Goal: Book appointment/travel/reservation

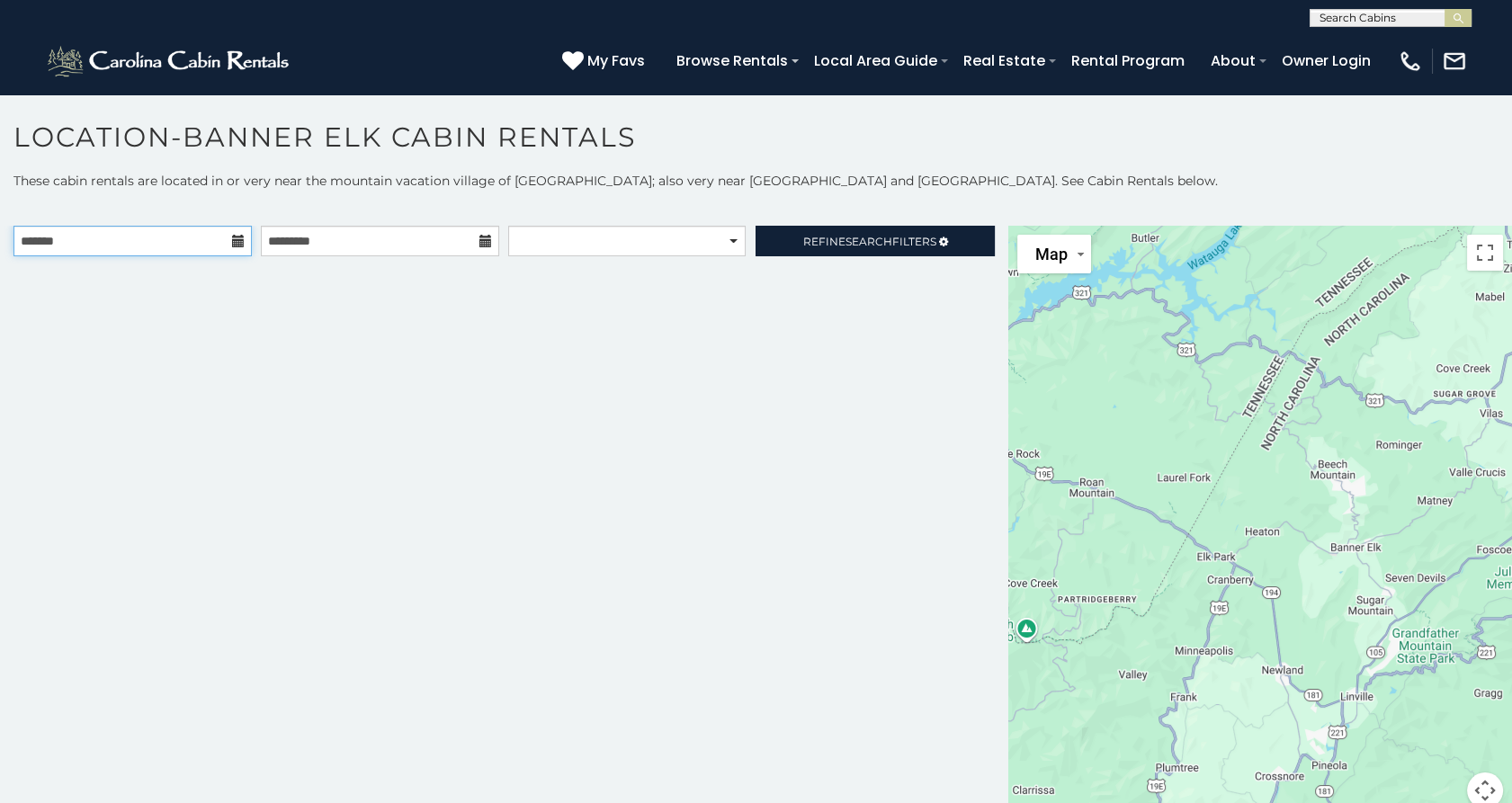
click at [223, 242] on input "text" at bounding box center [132, 241] width 238 height 31
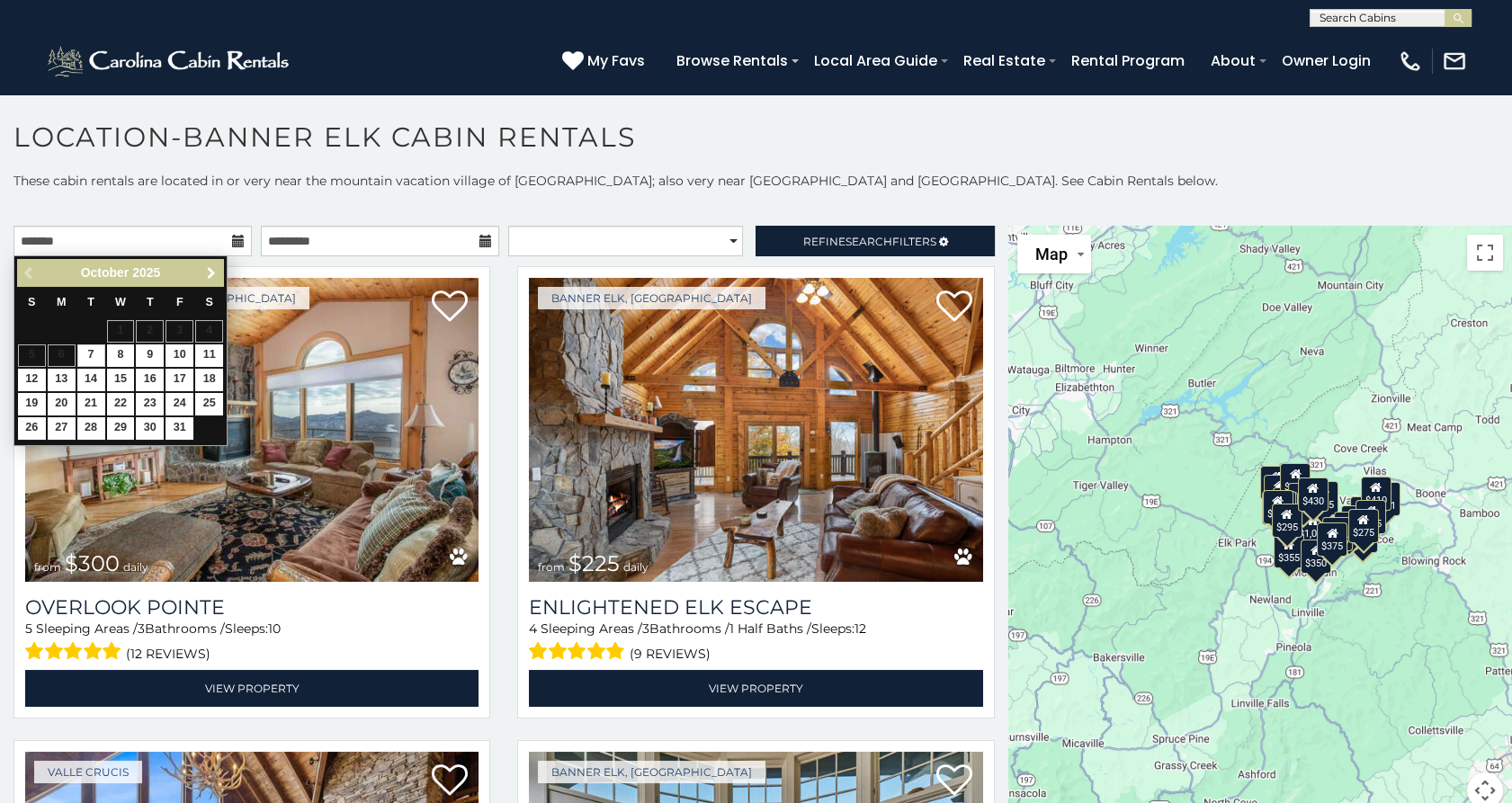
click at [216, 280] on link "Next" at bounding box center [211, 273] width 22 height 22
click at [169, 395] on link "26" at bounding box center [180, 404] width 28 height 22
type input "**********"
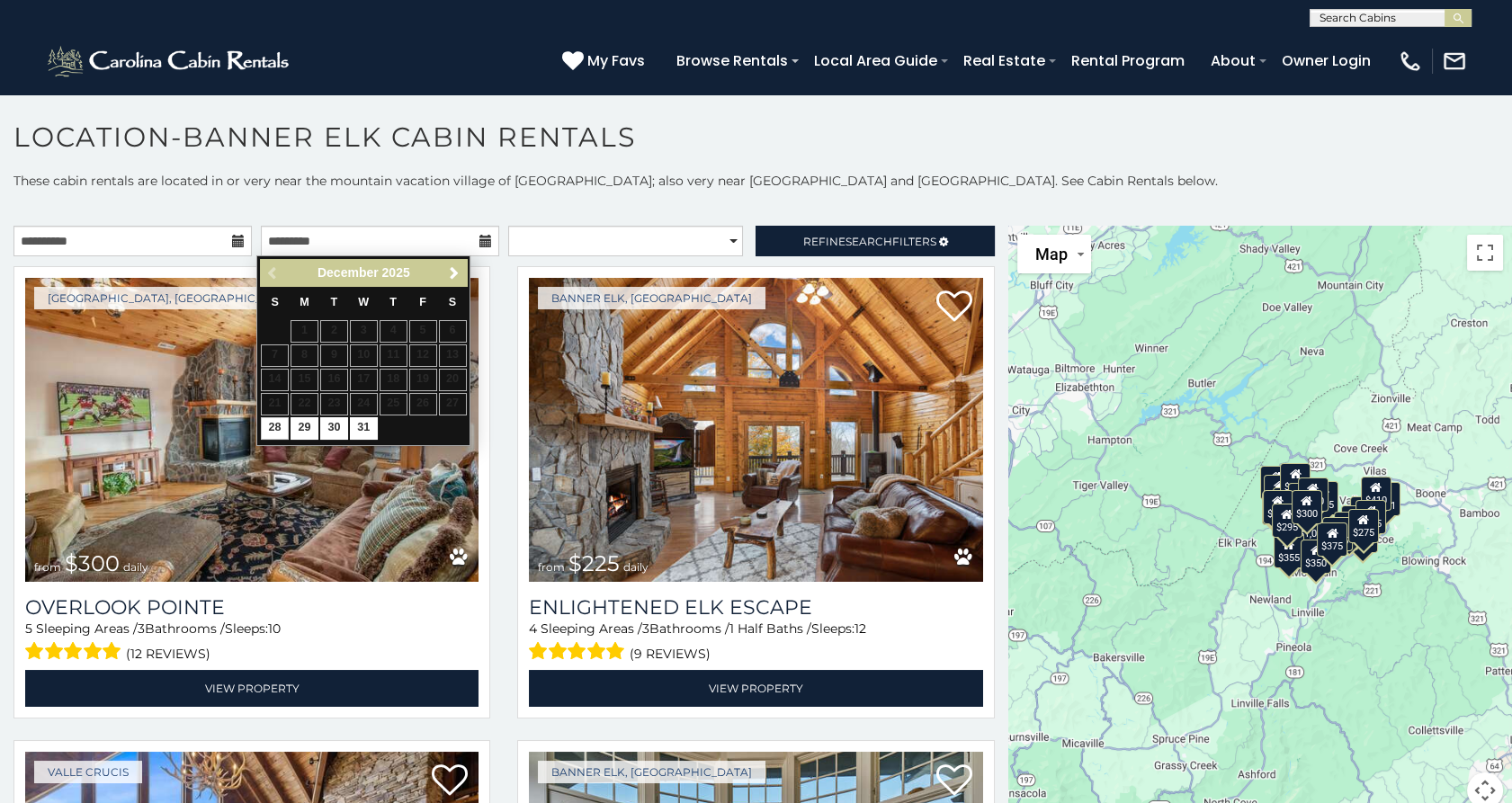
click at [453, 287] on th "S" at bounding box center [453, 303] width 30 height 33
click at [452, 276] on span "Next" at bounding box center [454, 273] width 14 height 14
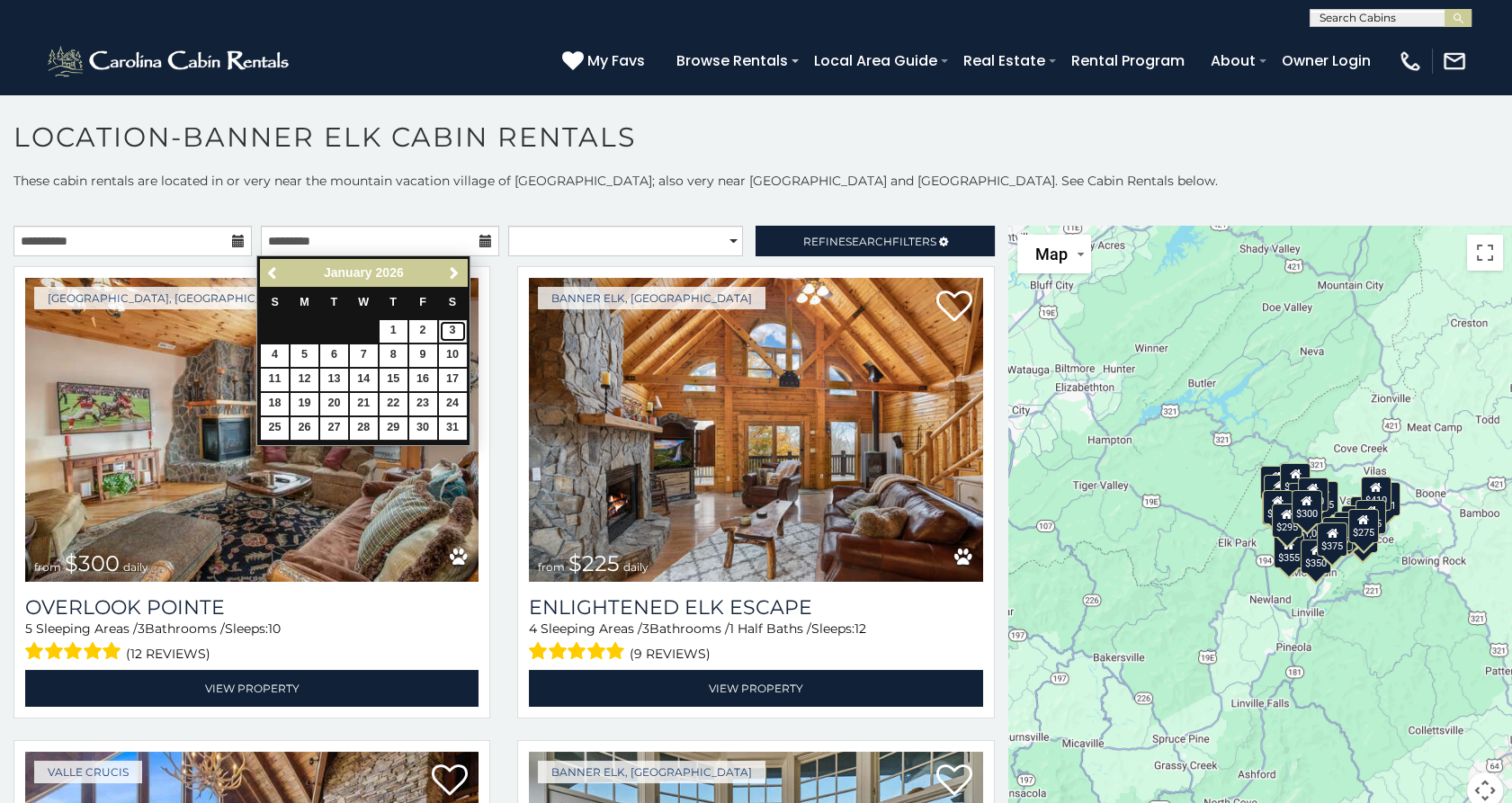
click at [451, 334] on link "3" at bounding box center [453, 332] width 28 height 22
type input "**********"
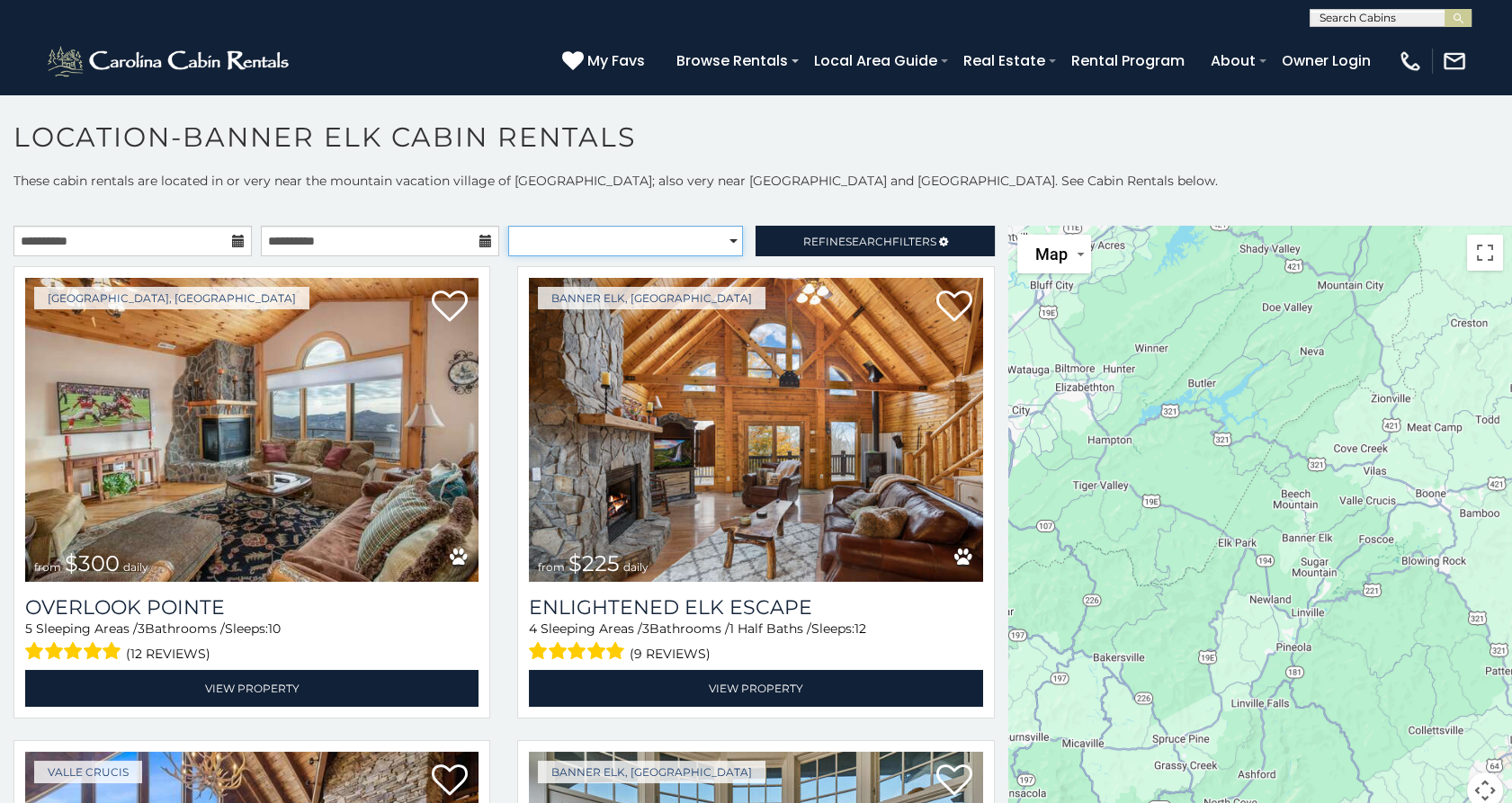
click at [719, 246] on select "**********" at bounding box center [624, 241] width 233 height 31
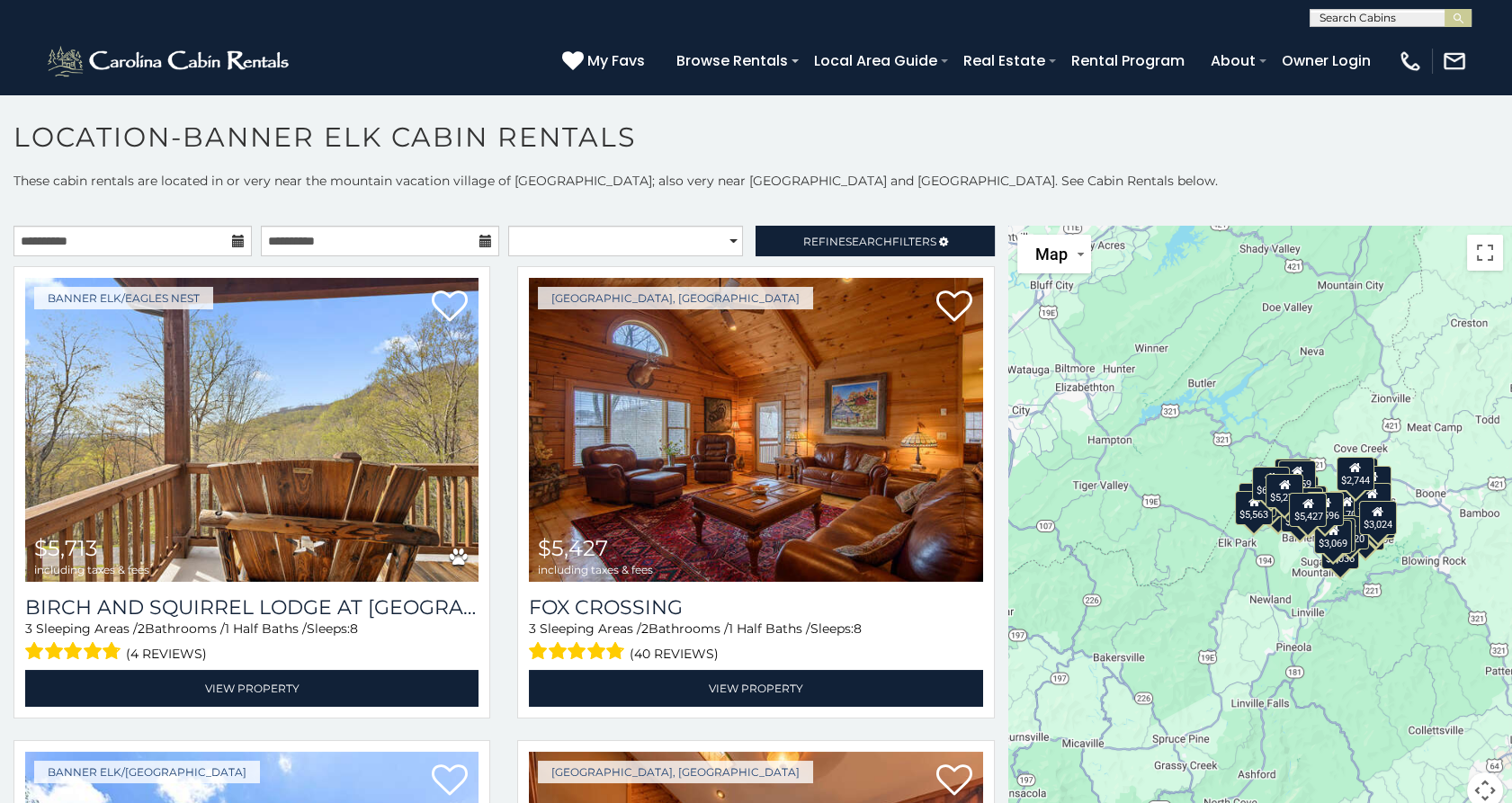
click at [1355, 588] on div "$5,713 $5,427 $8,302 $7,807 $2,971 $4,843 $4,213 $3,337 $6,022 $5,563 $2,853 $5…" at bounding box center [1260, 528] width 503 height 604
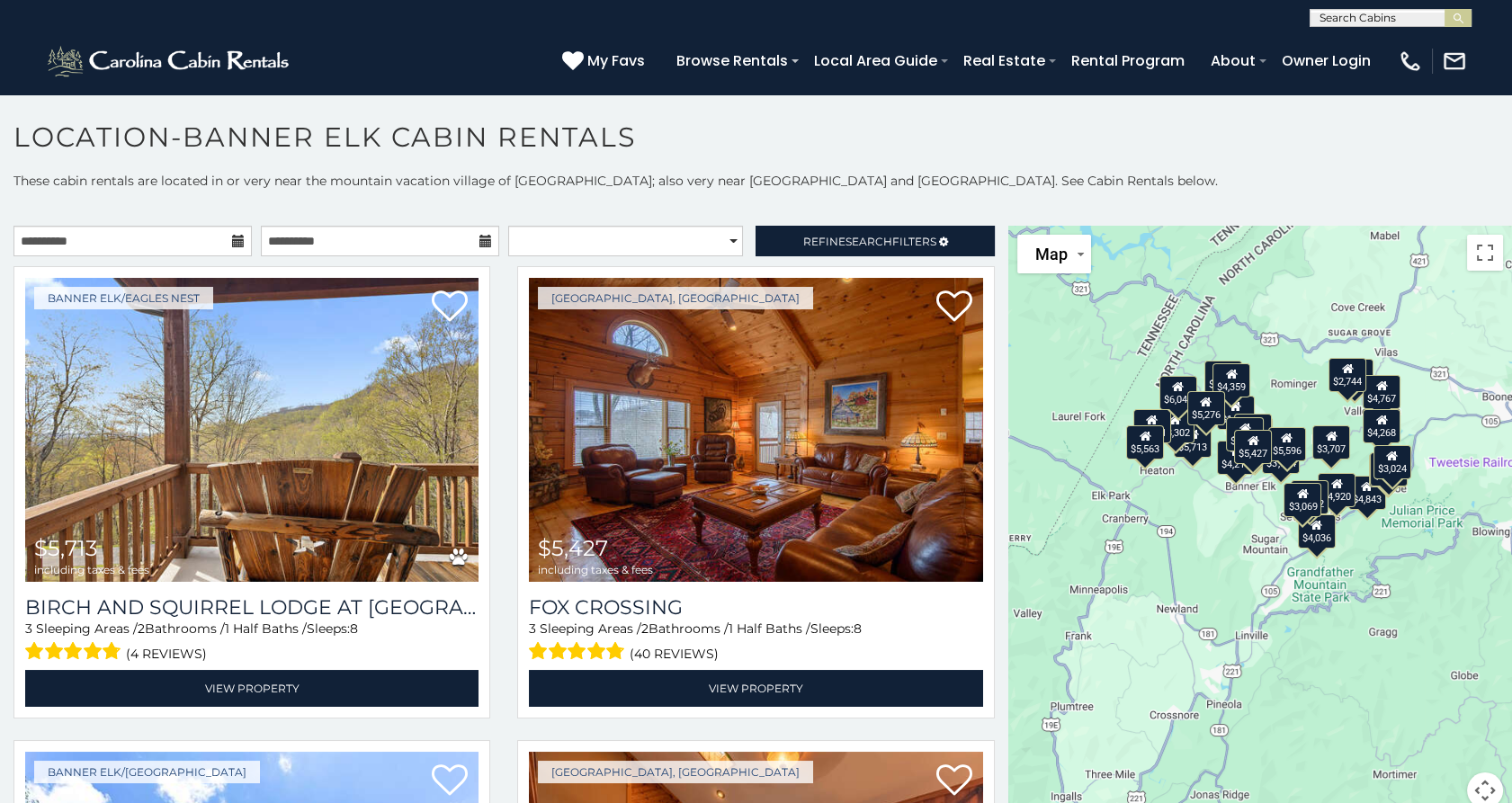
click at [1255, 522] on div "$5,713 $5,427 $8,302 $7,807 $2,971 $4,843 $4,213 $3,337 $6,022 $5,563 $2,853 $5…" at bounding box center [1260, 528] width 503 height 604
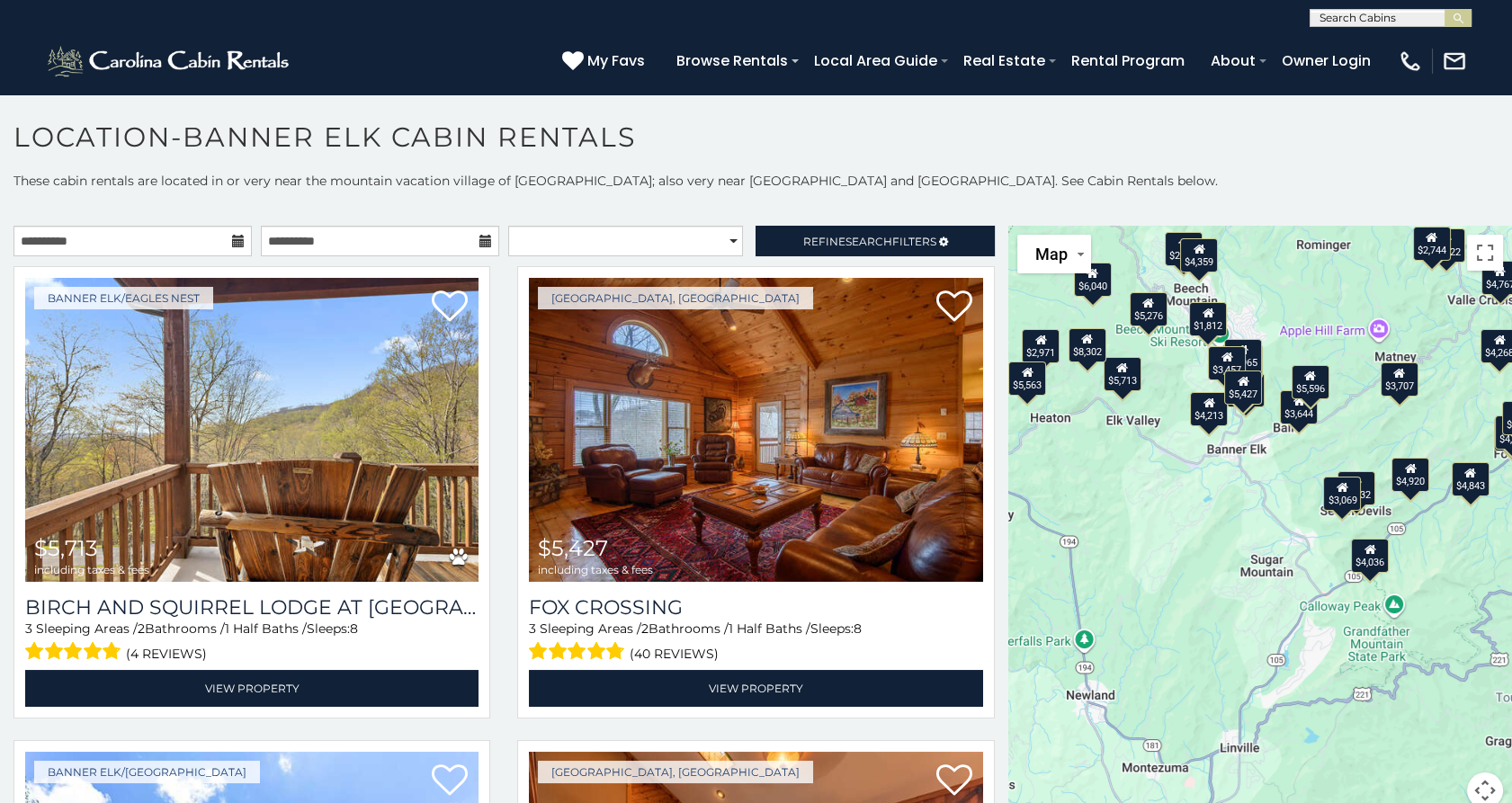
click at [1282, 312] on div "$5,713 $5,427 $8,302 $7,807 $2,971 $4,843 $4,213 $3,337 $6,022 $5,563 $2,853 $5…" at bounding box center [1260, 528] width 503 height 604
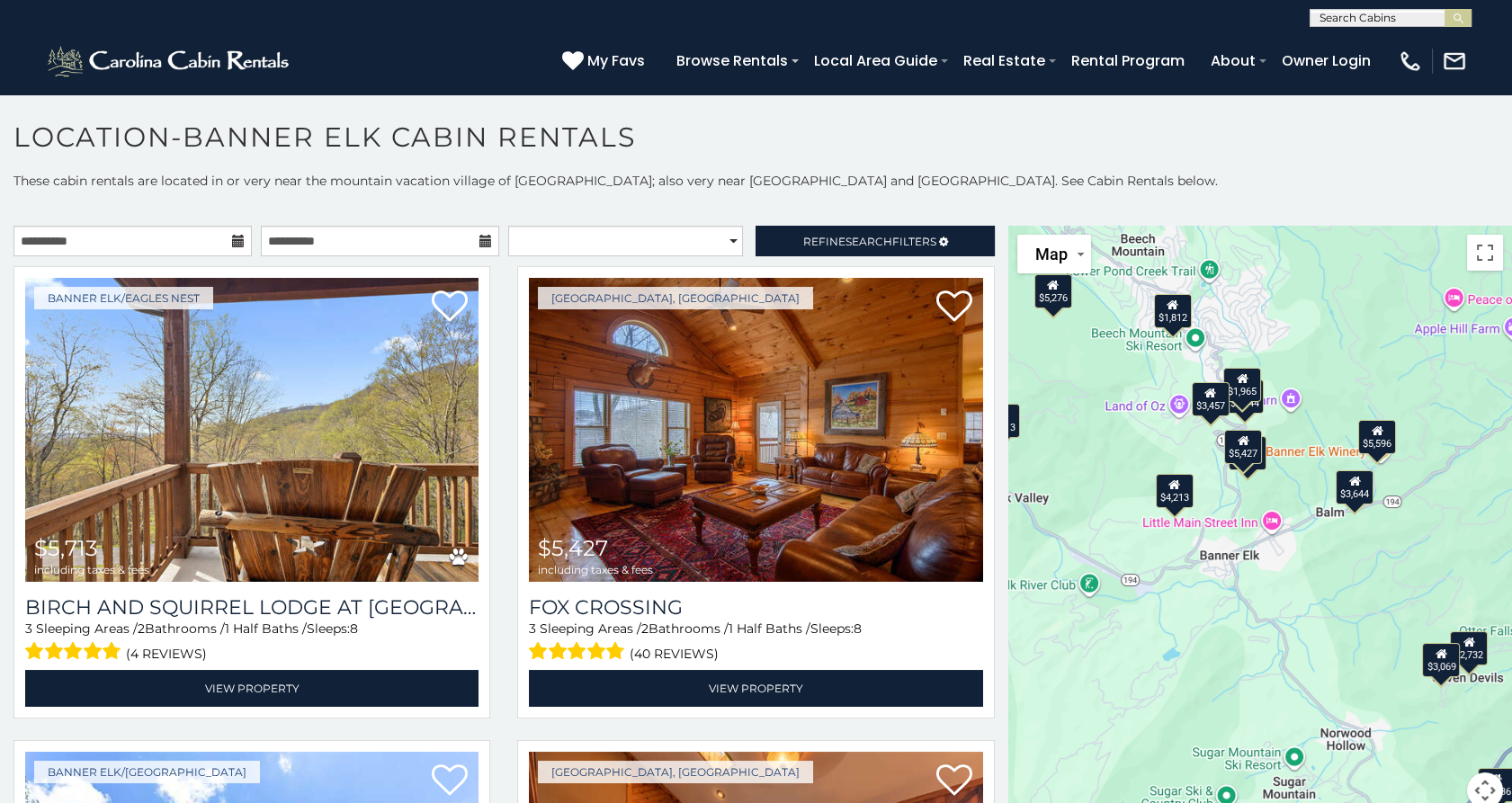
drag, startPoint x: 1100, startPoint y: 410, endPoint x: 1148, endPoint y: 374, distance: 60.0
click at [1148, 374] on div "$5,713 $5,427 $8,302 $7,807 $2,971 $4,843 $4,213 $3,337 $6,022 $5,563 $2,853 $5…" at bounding box center [1260, 528] width 503 height 604
click at [1151, 444] on div "$5,713 $5,427 $8,302 $7,807 $2,971 $4,843 $4,213 $3,337 $6,022 $5,563 $2,853 $5…" at bounding box center [1260, 528] width 503 height 604
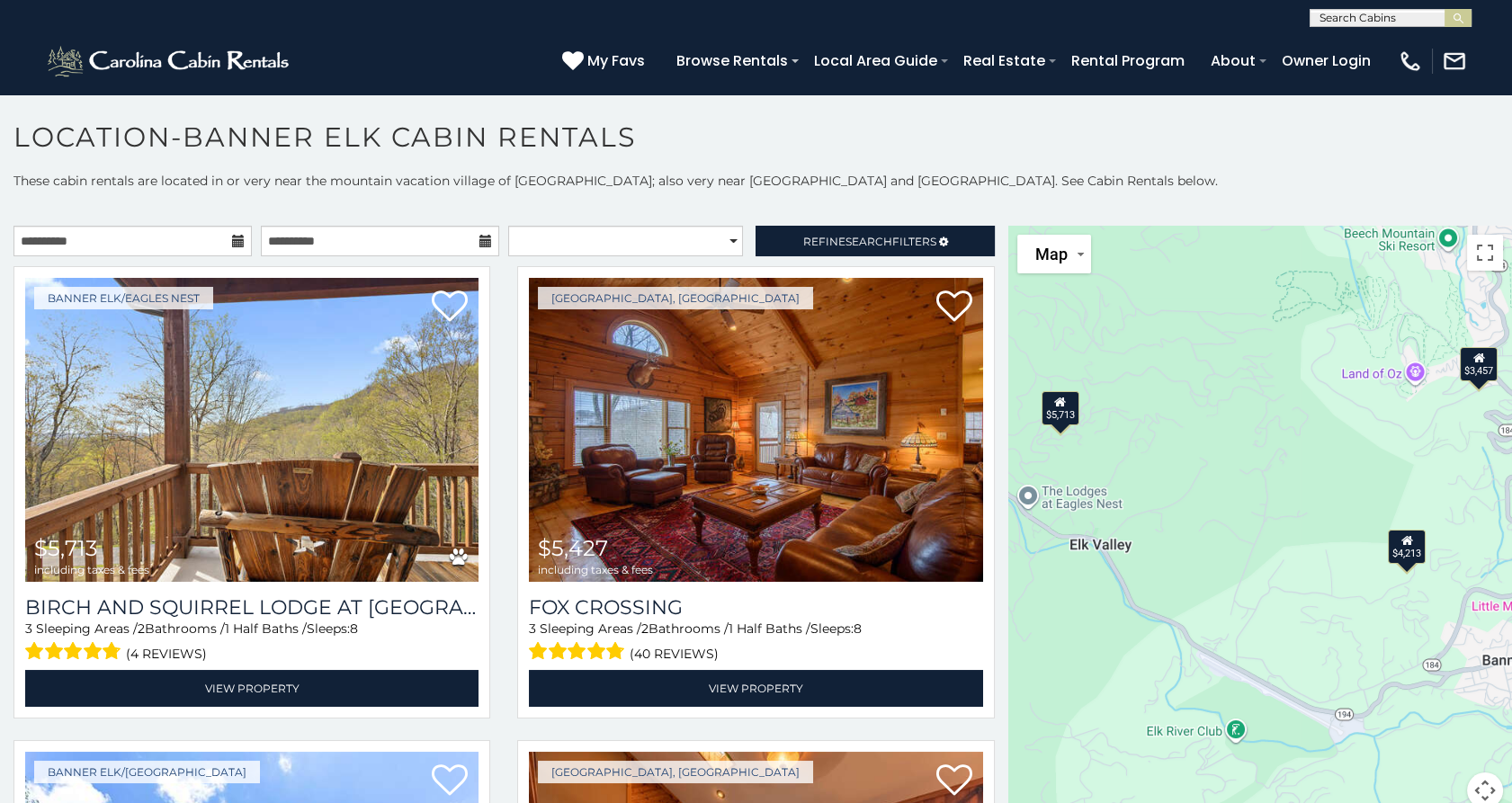
drag, startPoint x: 1126, startPoint y: 433, endPoint x: 1418, endPoint y: 444, distance: 292.2
click at [1418, 444] on div "$5,713 $5,427 $8,302 $7,807 $2,971 $4,843 $4,213 $3,337 $6,022 $5,563 $2,853 $5…" at bounding box center [1260, 528] width 503 height 604
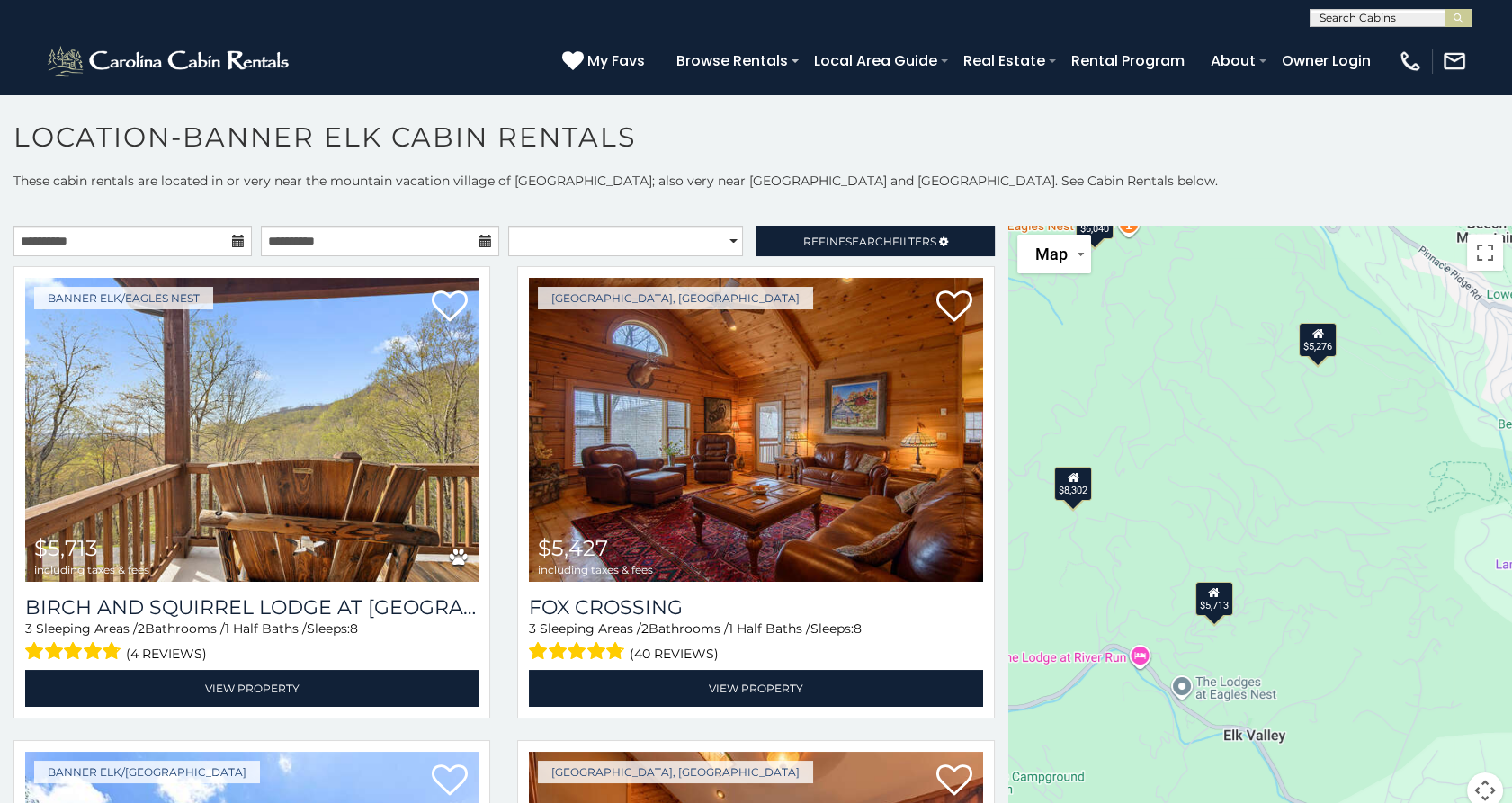
drag, startPoint x: 1224, startPoint y: 424, endPoint x: 1322, endPoint y: 586, distance: 189.3
click at [1322, 586] on div "$5,713 $5,427 $8,302 $7,807 $2,971 $4,843 $4,213 $3,337 $6,022 $5,563 $2,853 $5…" at bounding box center [1260, 528] width 503 height 604
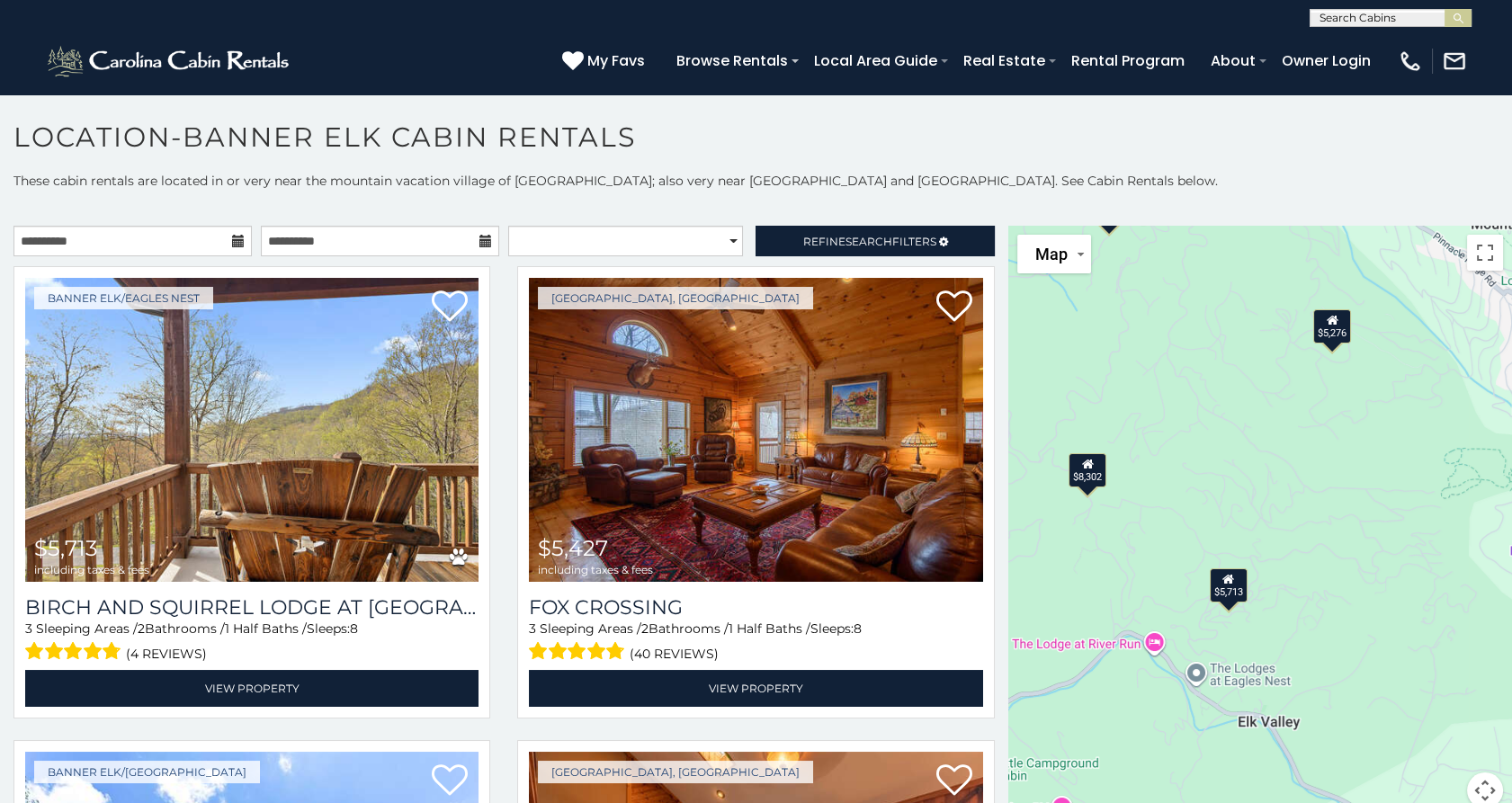
click at [1222, 579] on icon at bounding box center [1228, 578] width 11 height 12
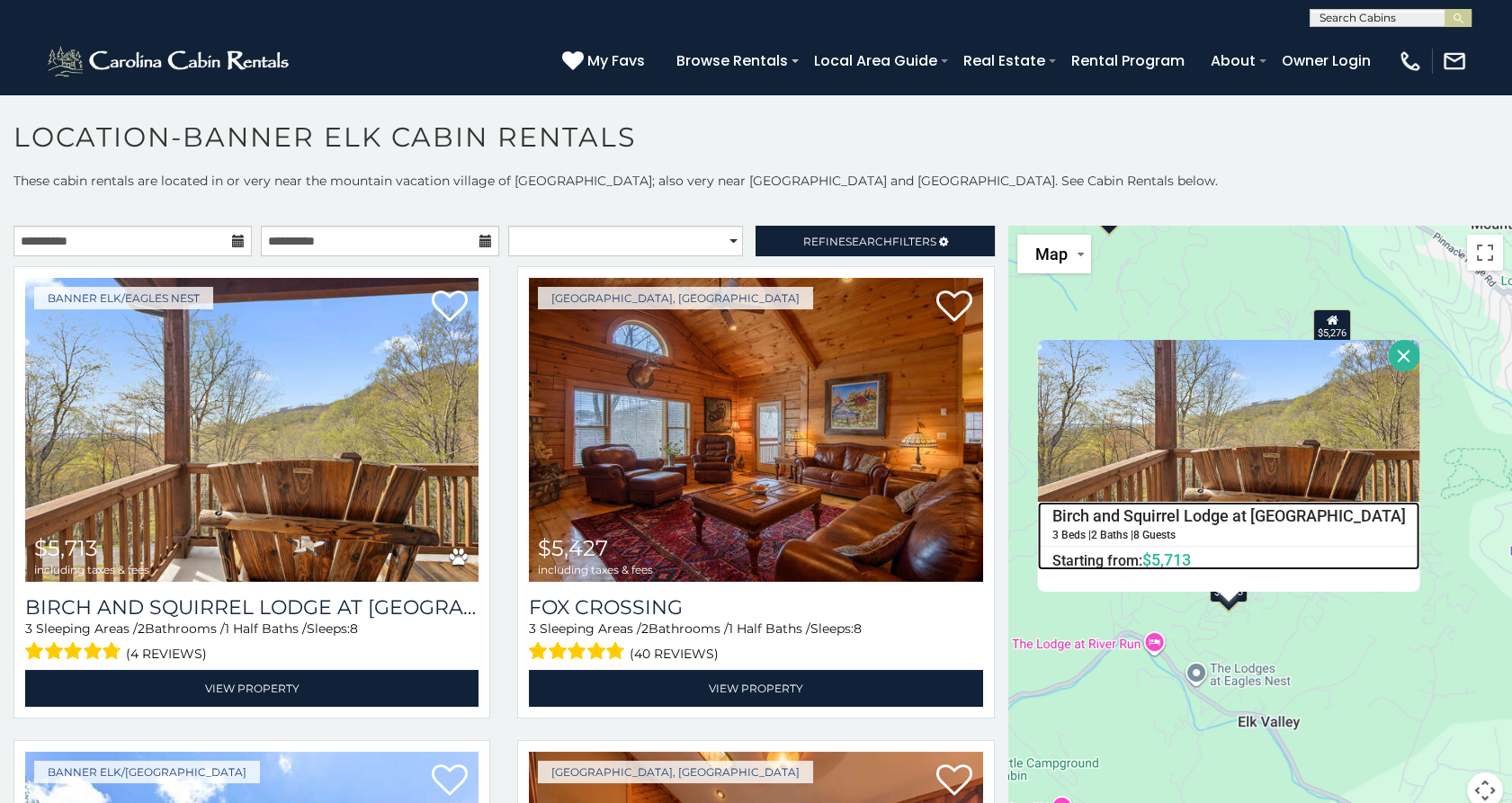
click at [1200, 515] on h4 "Birch and Squirrel Lodge at [GEOGRAPHIC_DATA]" at bounding box center [1228, 515] width 381 height 27
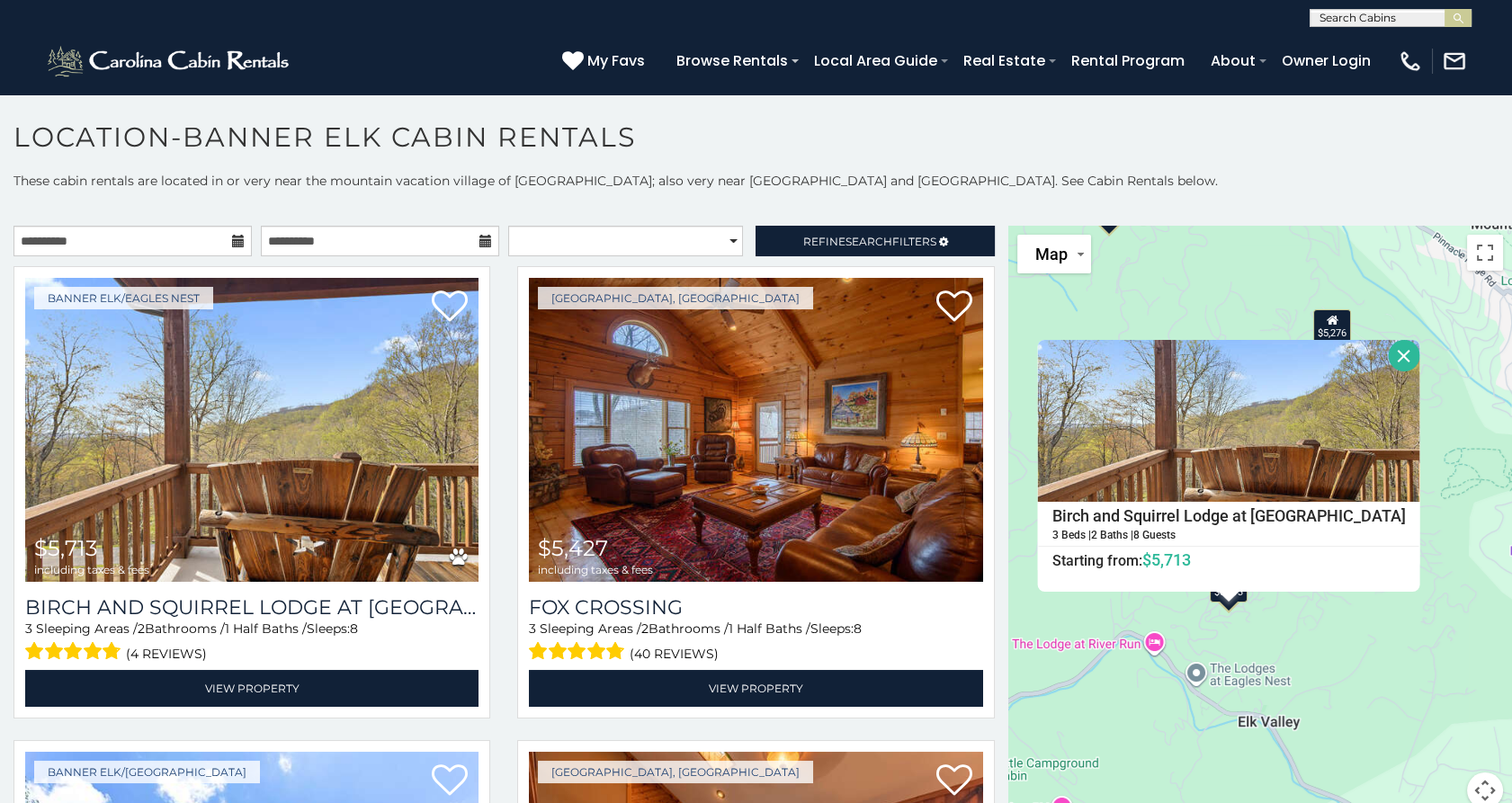
click at [1388, 356] on button "Close" at bounding box center [1404, 356] width 32 height 32
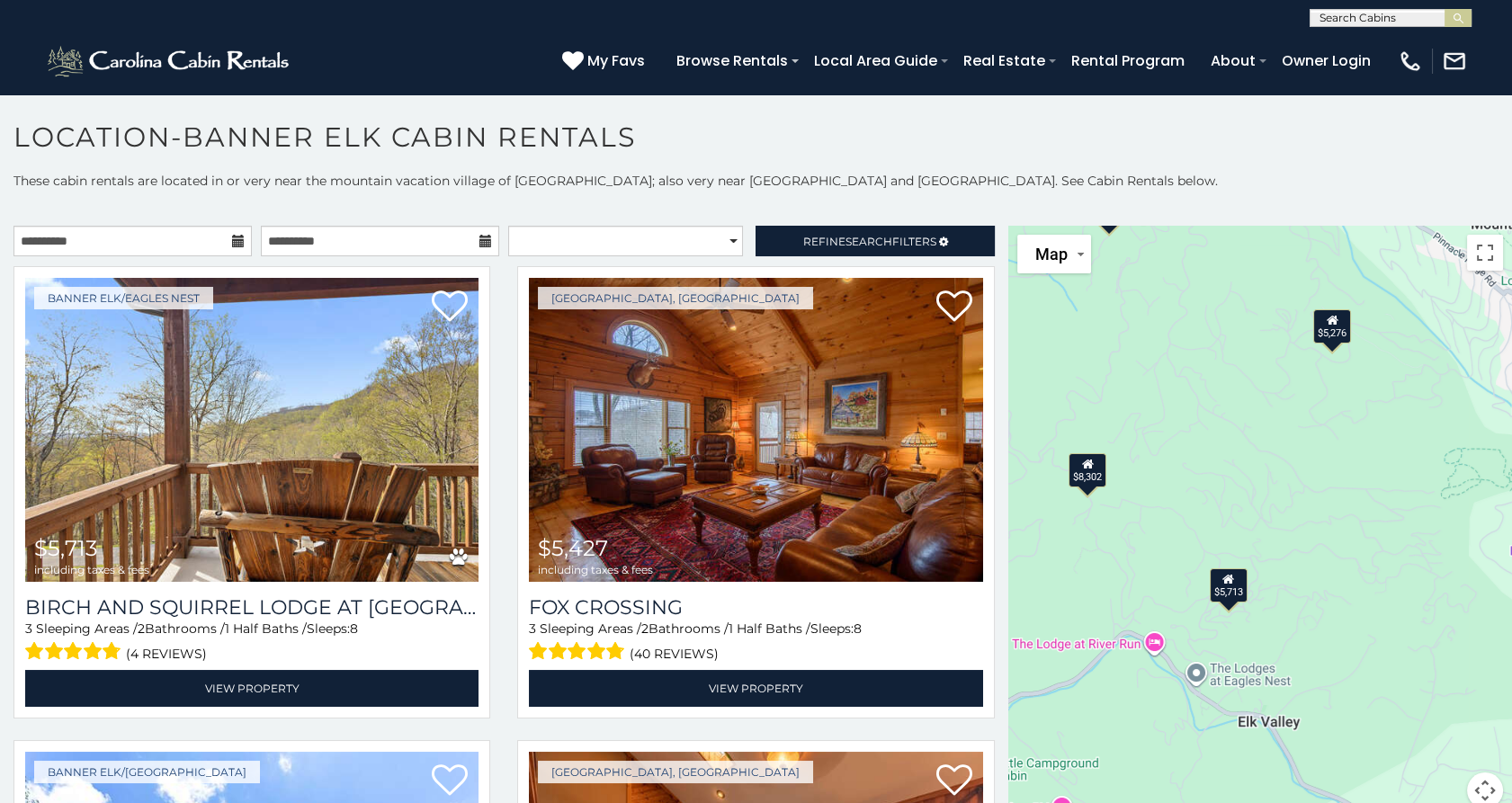
click at [1247, 531] on div "$5,713 $5,427 $8,302 $7,807 $2,971 $4,843 $4,213 $3,337 $6,022 $5,563 $2,853 $5…" at bounding box center [1260, 528] width 503 height 604
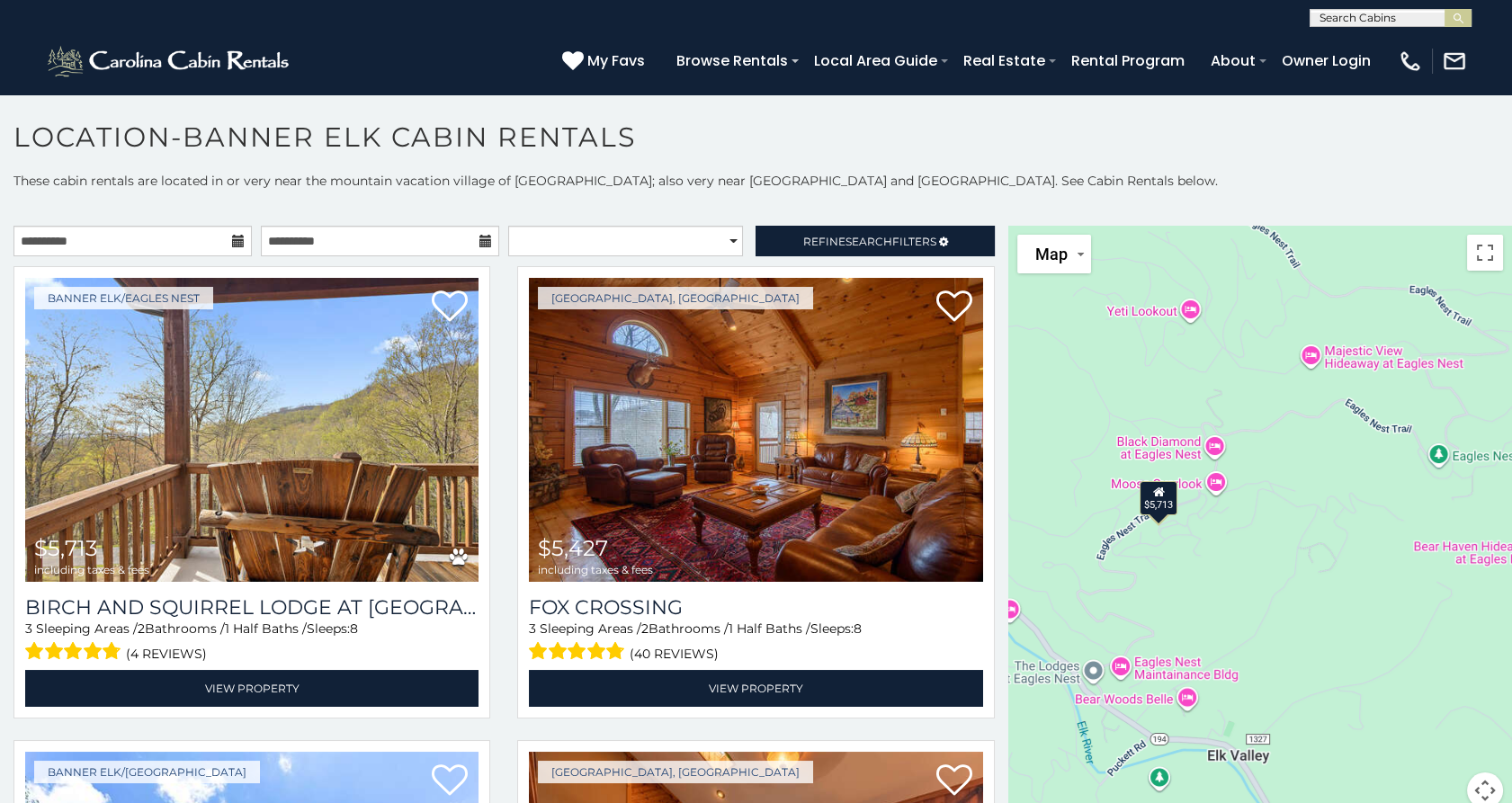
drag, startPoint x: 1234, startPoint y: 674, endPoint x: 1184, endPoint y: 482, distance: 198.4
click at [1184, 482] on div "$5,713 $5,427 $8,302 $7,807 $2,971 $4,843 $4,213 $3,337 $6,022 $5,563 $2,853 $5…" at bounding box center [1260, 528] width 503 height 604
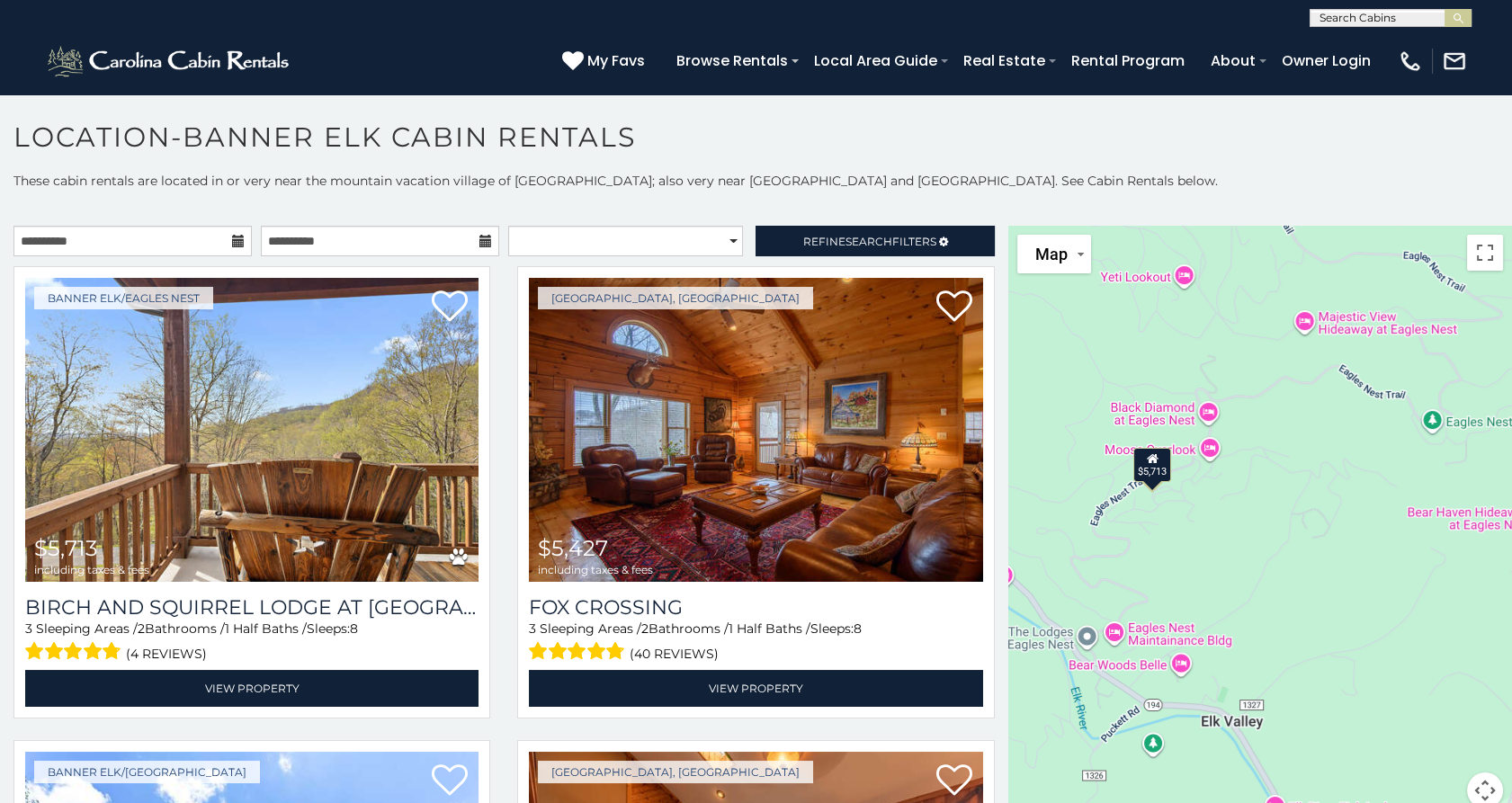
click at [1198, 489] on div "$5,713 $5,427 $8,302 $7,807 $2,971 $4,843 $4,213 $3,337 $6,022 $5,563 $2,853 $5…" at bounding box center [1260, 528] width 503 height 604
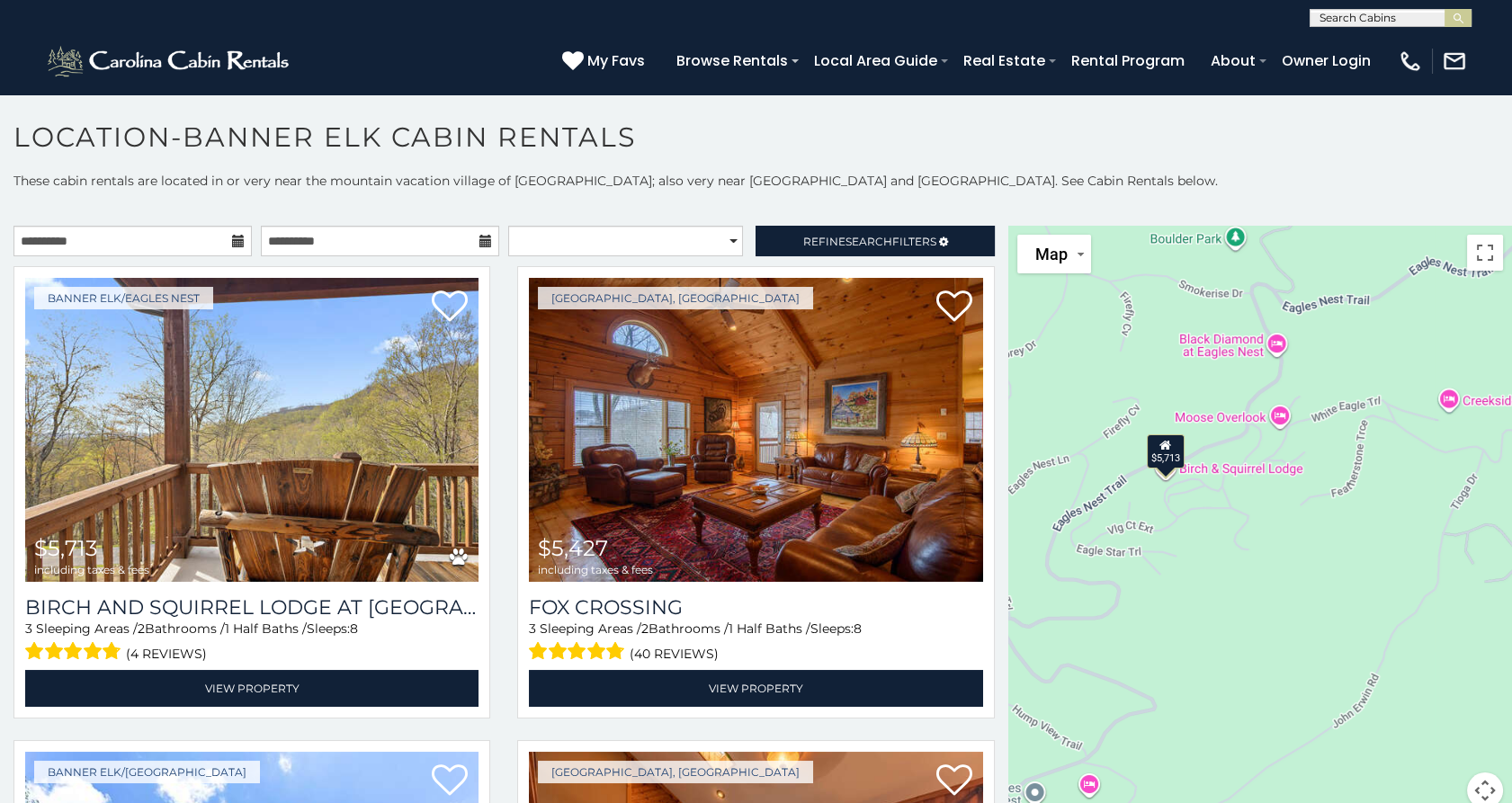
drag, startPoint x: 1130, startPoint y: 513, endPoint x: 1218, endPoint y: 500, distance: 89.0
click at [1218, 500] on div "$5,713 $5,427 $8,302 $7,807 $2,971 $4,843 $4,213 $3,337 $6,022 $5,563 $2,853 $5…" at bounding box center [1260, 528] width 503 height 604
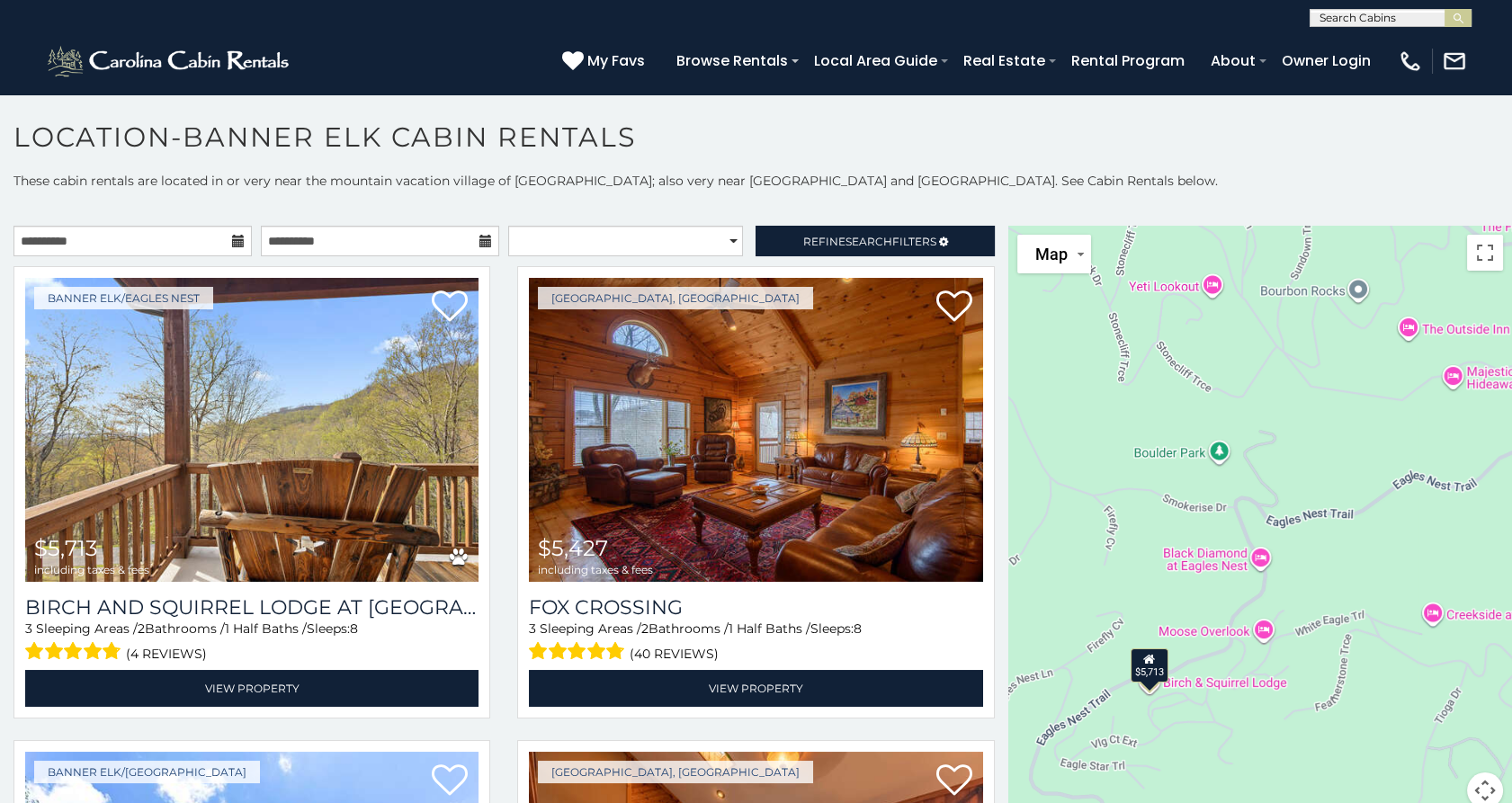
drag, startPoint x: 1345, startPoint y: 441, endPoint x: 1319, endPoint y: 680, distance: 240.4
click at [1319, 680] on div "$5,713 $5,427 $8,302 $7,807 $2,971 $4,843 $4,213 $3,337 $6,022 $5,563 $2,853 $5…" at bounding box center [1260, 528] width 503 height 604
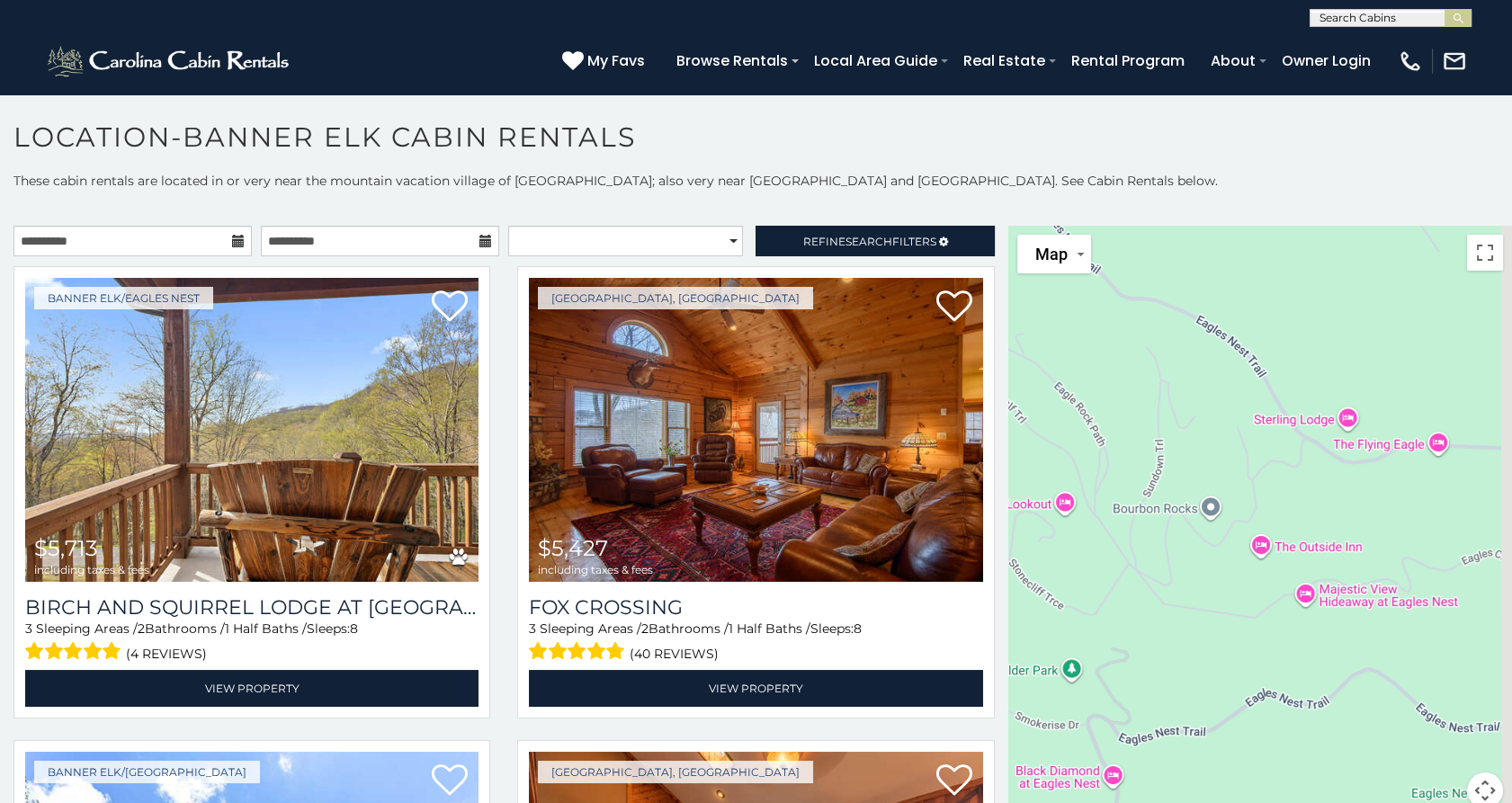
drag, startPoint x: 1397, startPoint y: 459, endPoint x: 1248, endPoint y: 669, distance: 257.5
click at [1248, 669] on div "$5,713 $5,427 $8,302 $7,807 $2,971 $4,843 $4,213 $3,337 $6,022 $5,563 $2,853 $5…" at bounding box center [1260, 528] width 503 height 604
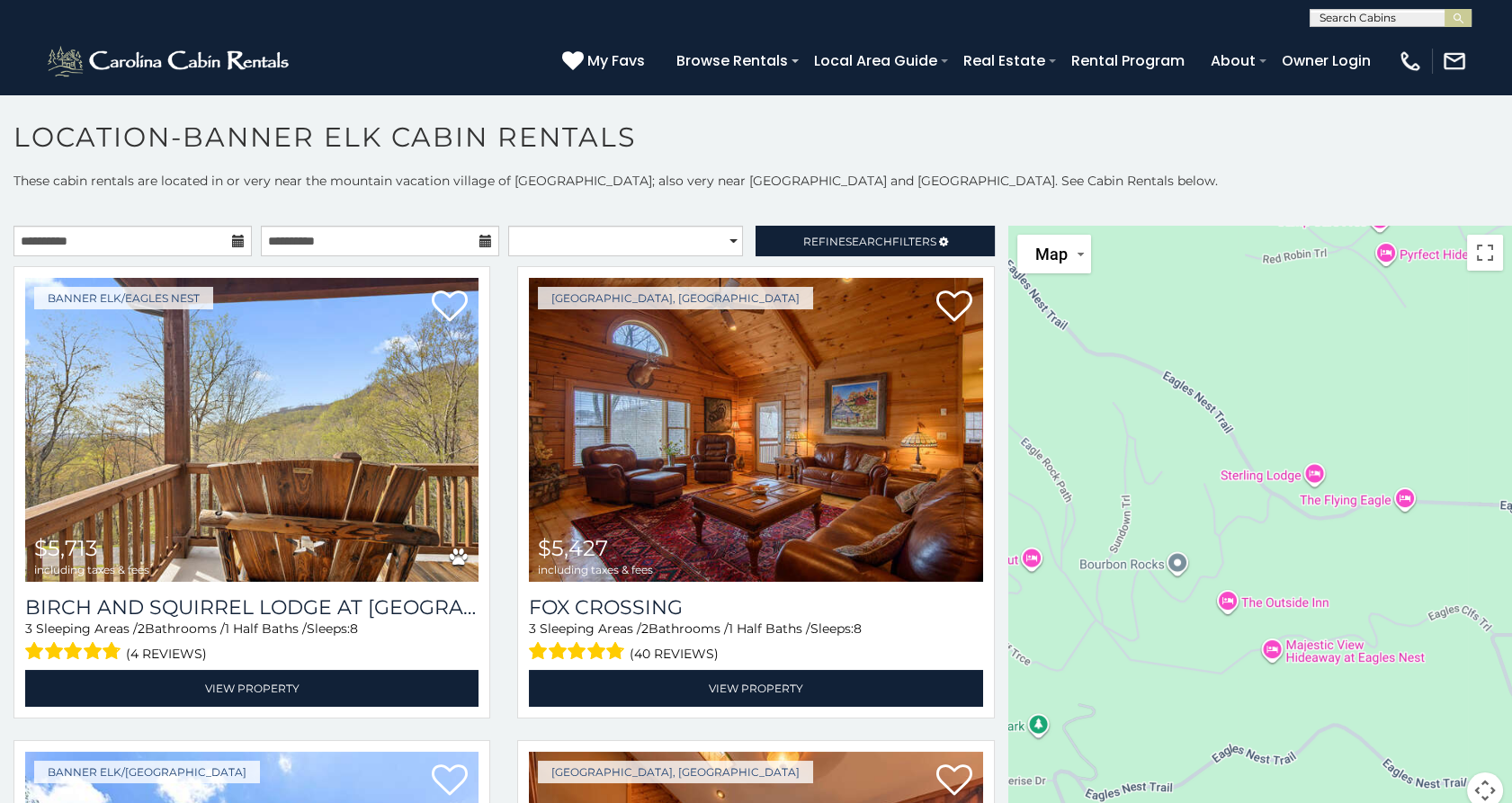
drag, startPoint x: 1239, startPoint y: 596, endPoint x: 1314, endPoint y: 472, distance: 144.9
click at [1314, 472] on div "$5,713 $5,427 $8,302 $7,807 $2,971 $4,843 $4,213 $3,337 $6,022 $5,563 $2,853 $5…" at bounding box center [1260, 528] width 503 height 604
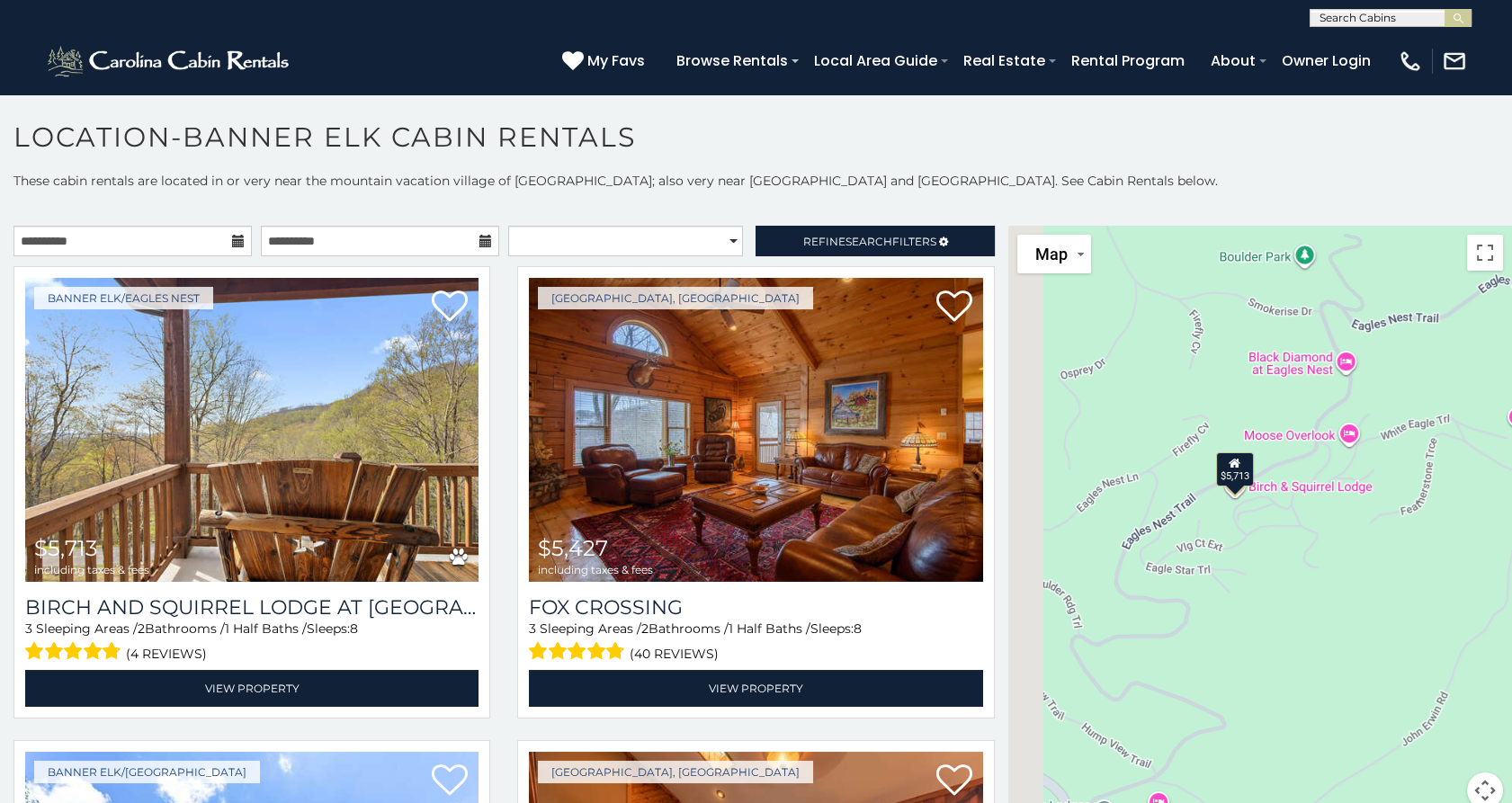
drag, startPoint x: 1293, startPoint y: 669, endPoint x: 1336, endPoint y: 498, distance: 176.3
click at [1336, 498] on div "$5,713 $5,427 $8,302 $7,807 $2,971 $4,843 $4,213 $3,337 $6,022 $5,563 $2,853 $5…" at bounding box center [1260, 528] width 503 height 604
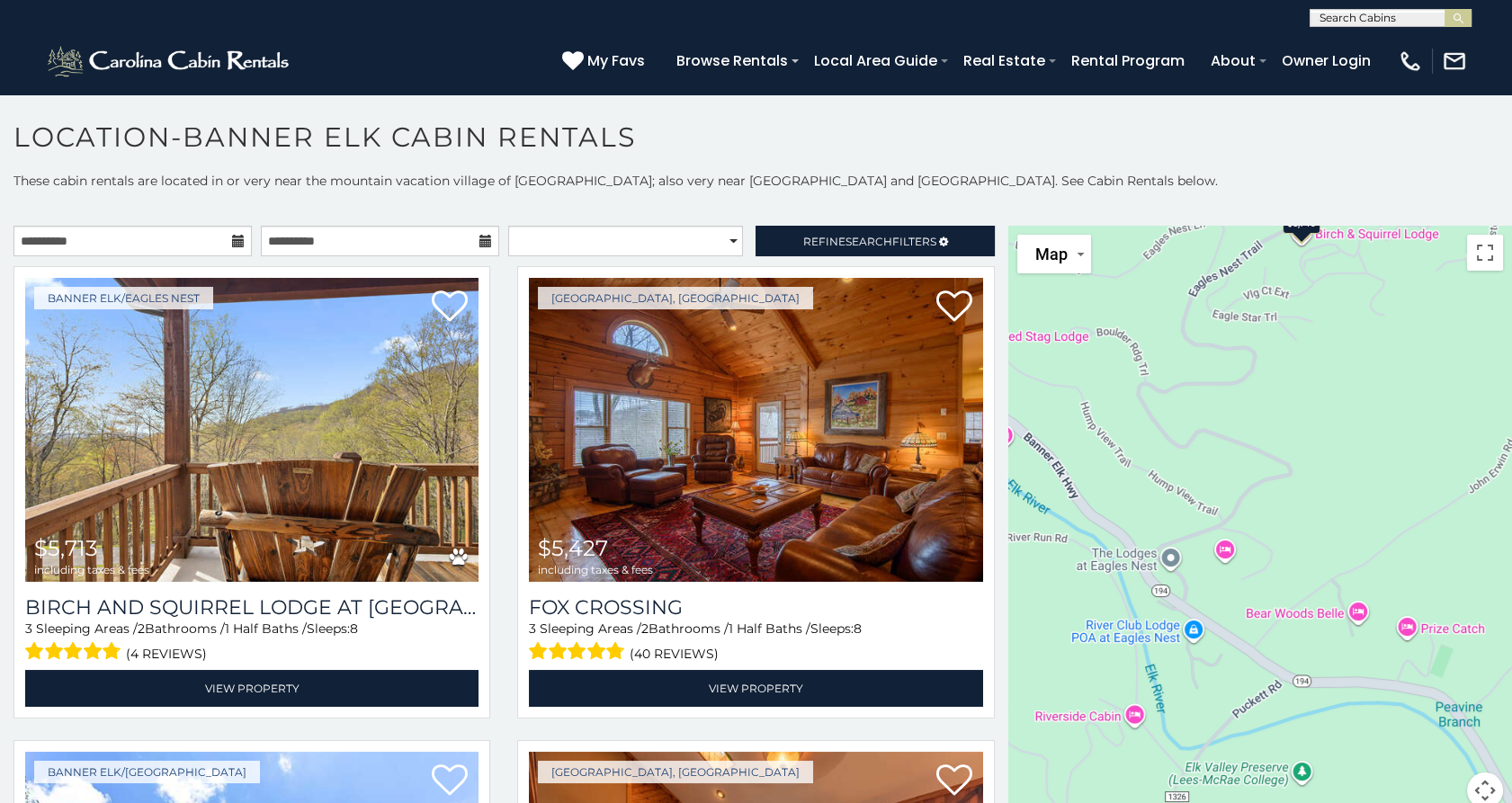
drag, startPoint x: 1336, startPoint y: 498, endPoint x: 1302, endPoint y: 624, distance: 130.5
click at [1302, 624] on div "$5,713 $5,427 $8,302 $7,807 $2,971 $4,843 $4,213 $3,337 $6,022 $5,563 $2,853 $5…" at bounding box center [1260, 528] width 503 height 604
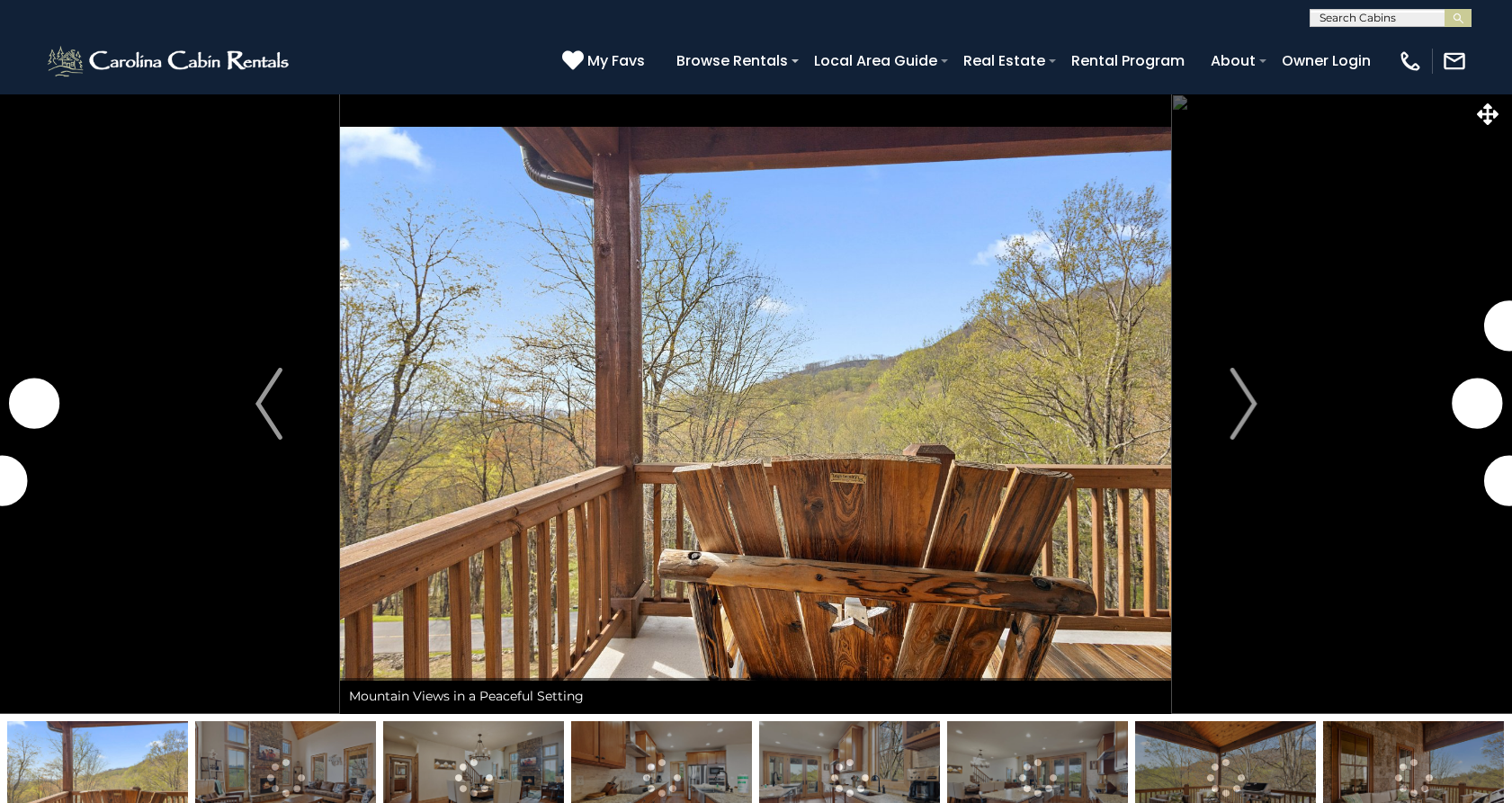
click at [1237, 408] on img "Next" at bounding box center [1243, 403] width 27 height 72
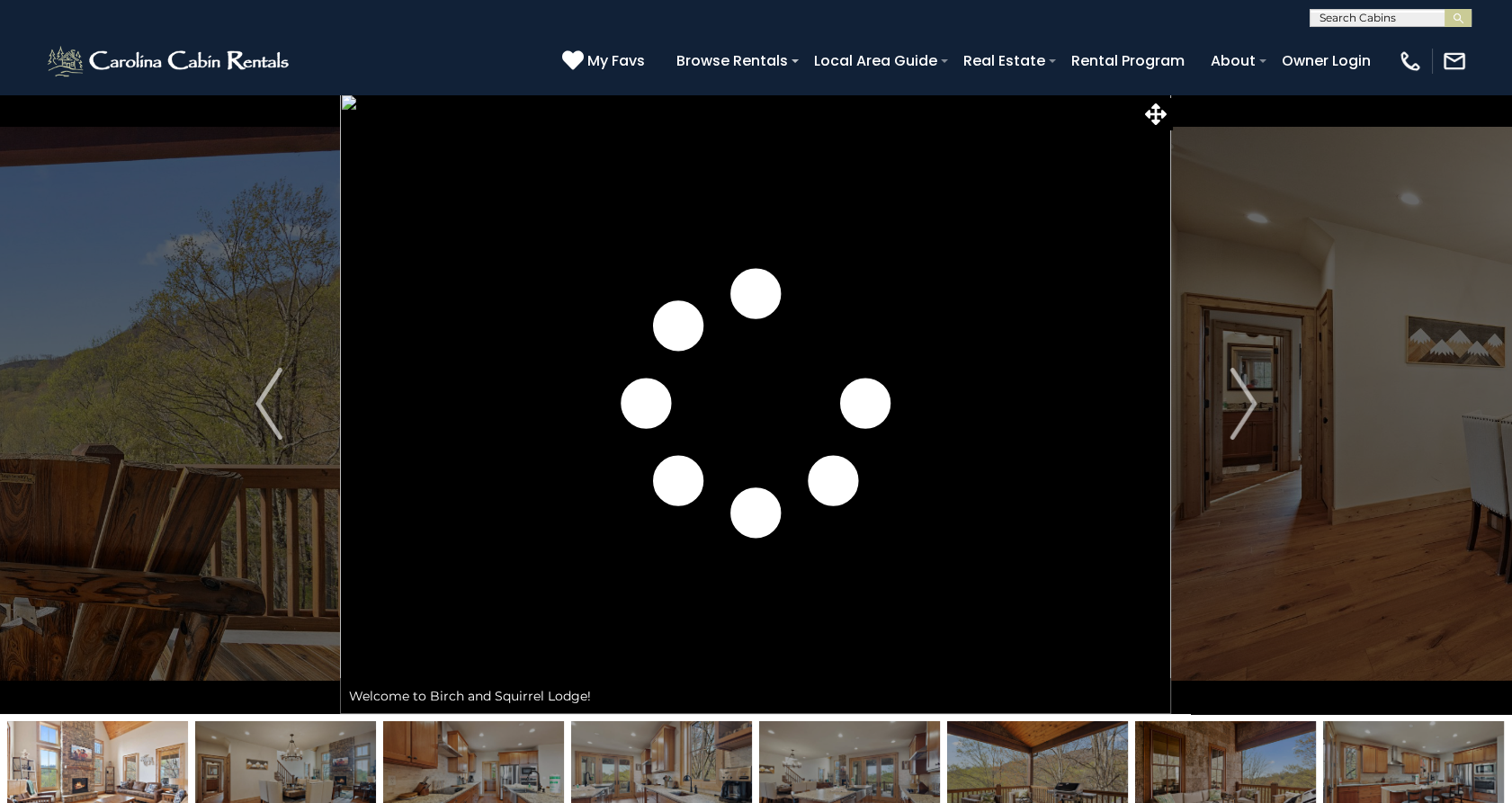
click at [1237, 408] on img "Next" at bounding box center [1243, 403] width 27 height 72
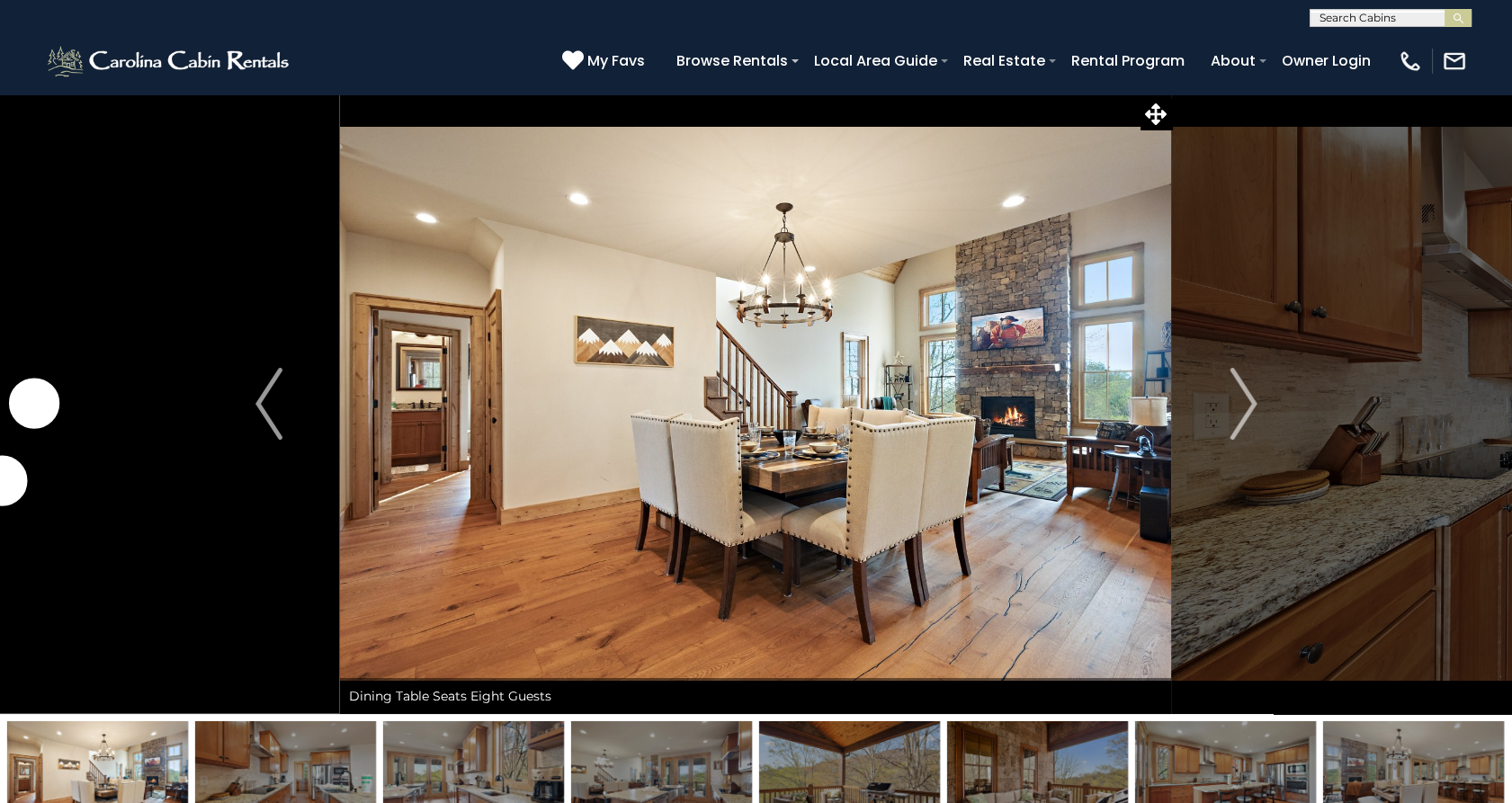
click at [1237, 408] on img "Next" at bounding box center [1243, 403] width 27 height 72
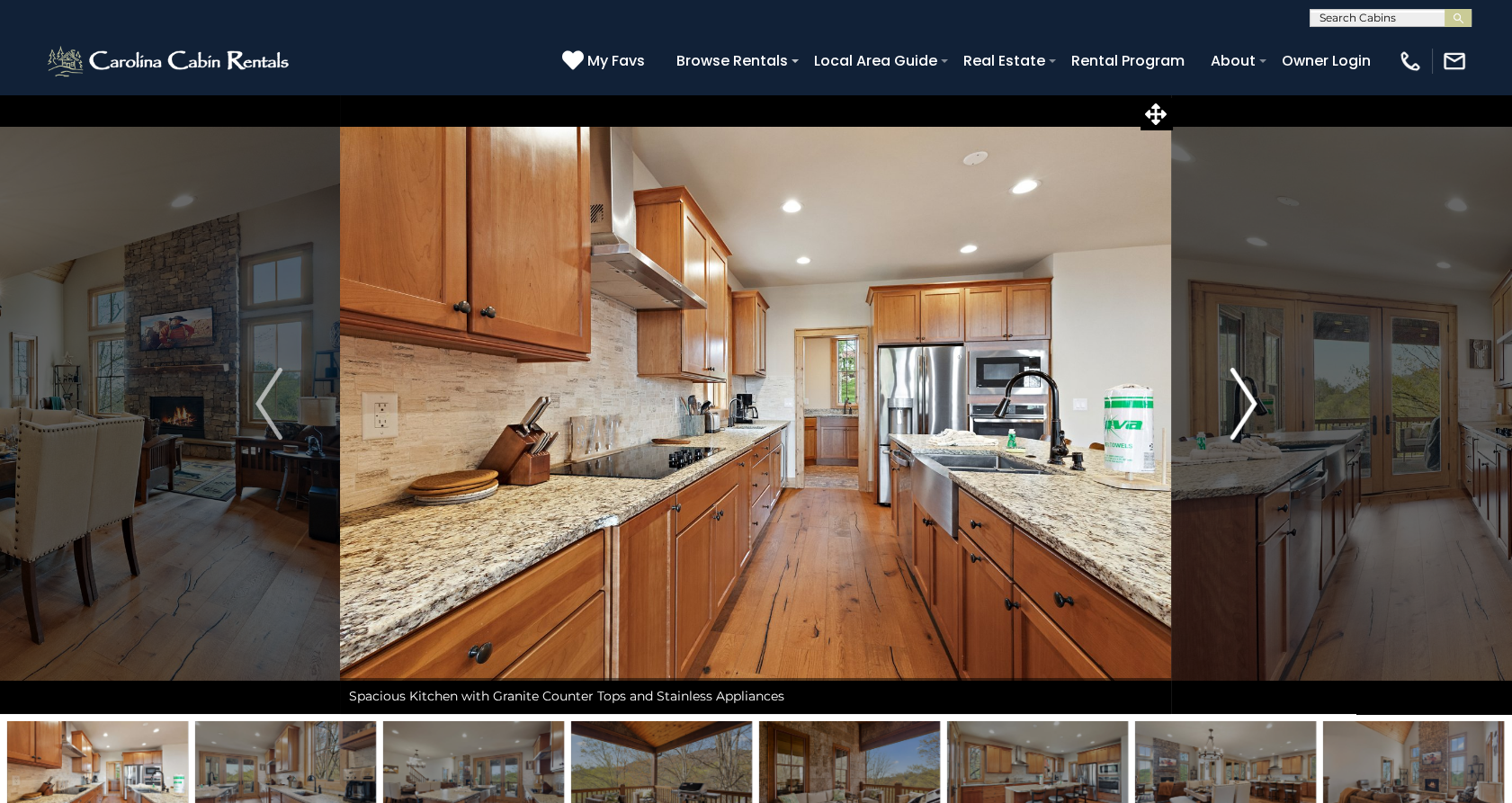
click at [1237, 406] on img "Next" at bounding box center [1243, 403] width 27 height 72
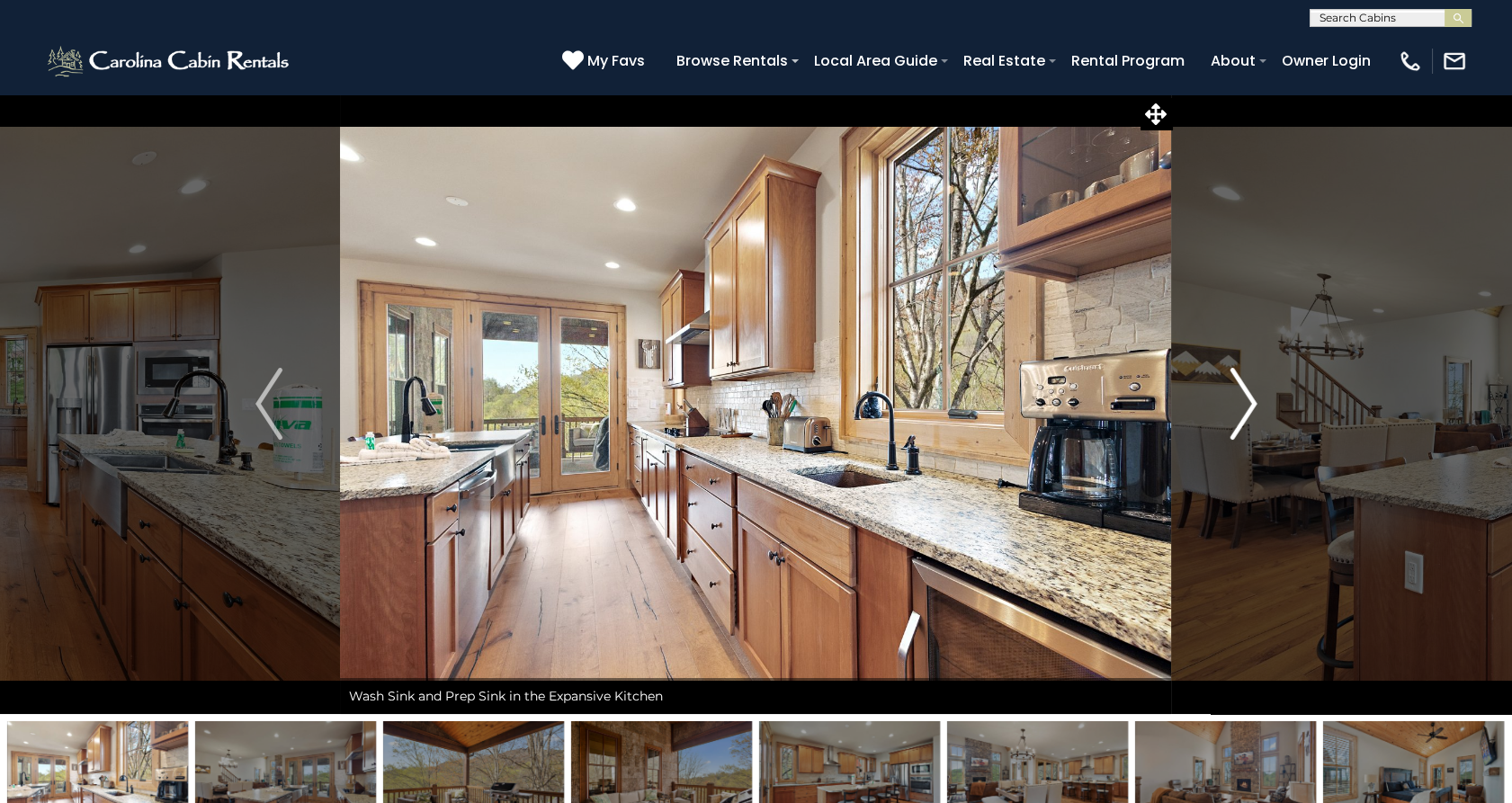
click at [1237, 406] on img "Next" at bounding box center [1243, 403] width 27 height 72
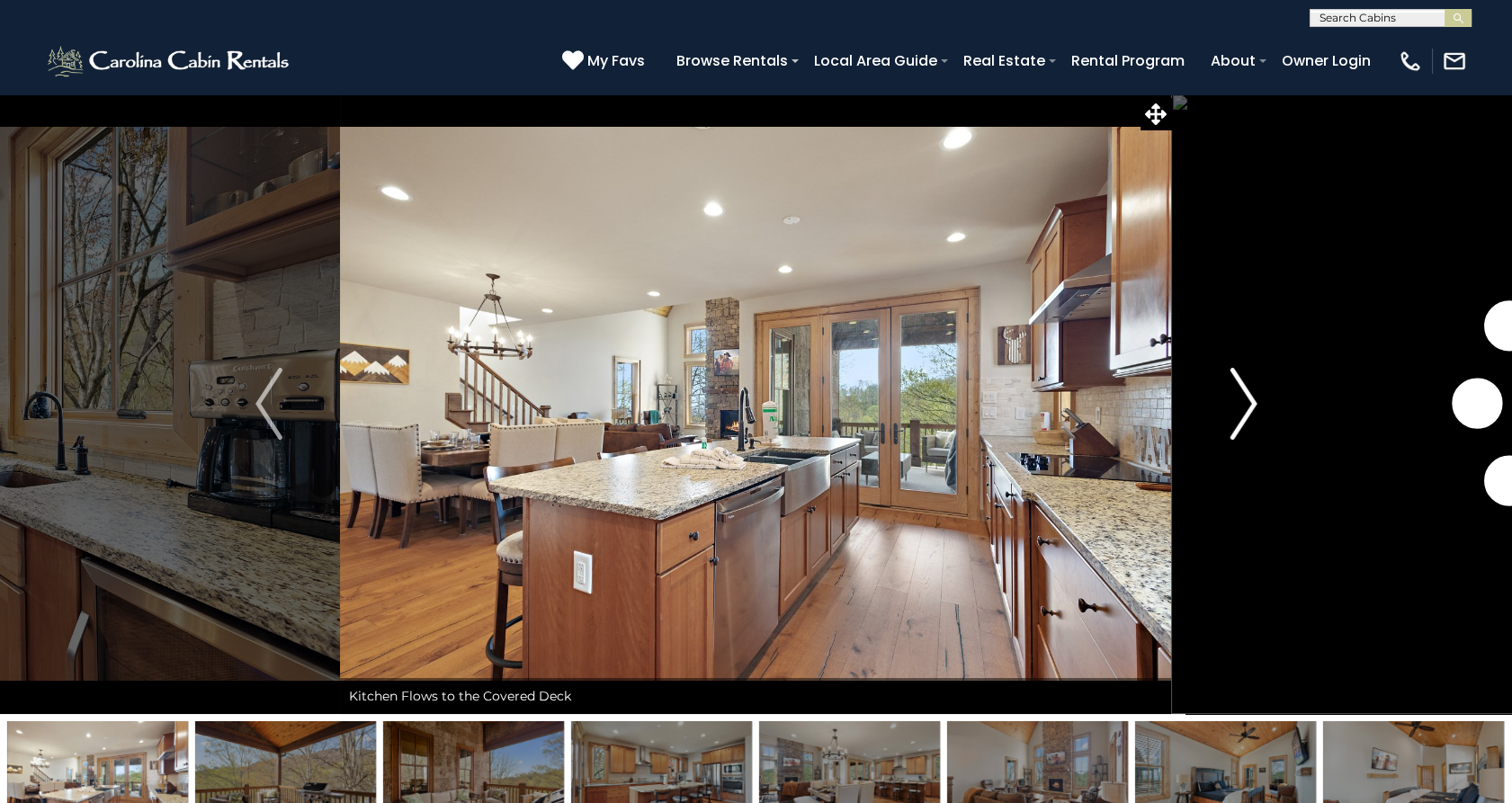
click at [1237, 406] on img "Next" at bounding box center [1243, 403] width 27 height 72
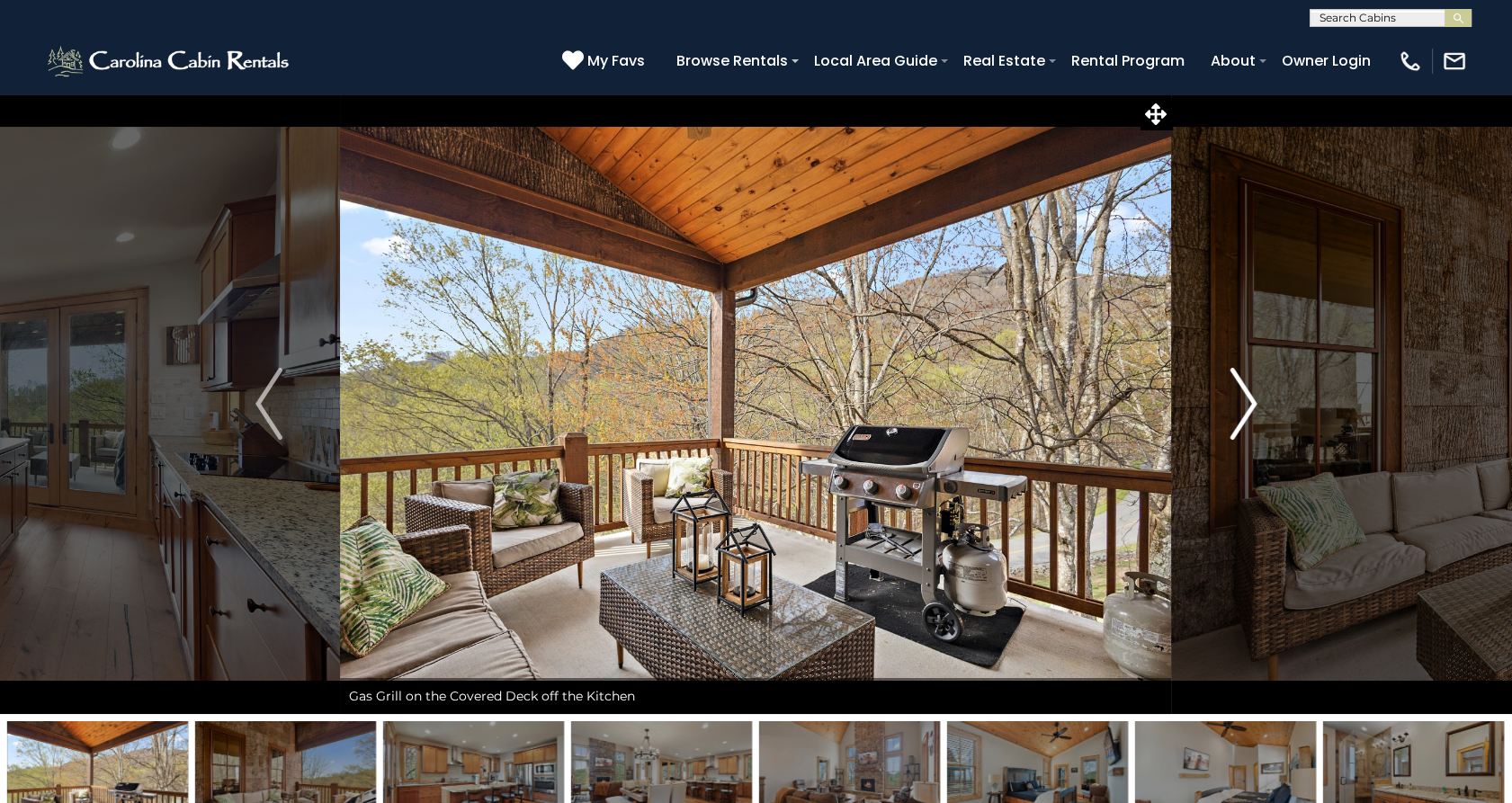
click at [1233, 410] on img "Next" at bounding box center [1243, 403] width 27 height 72
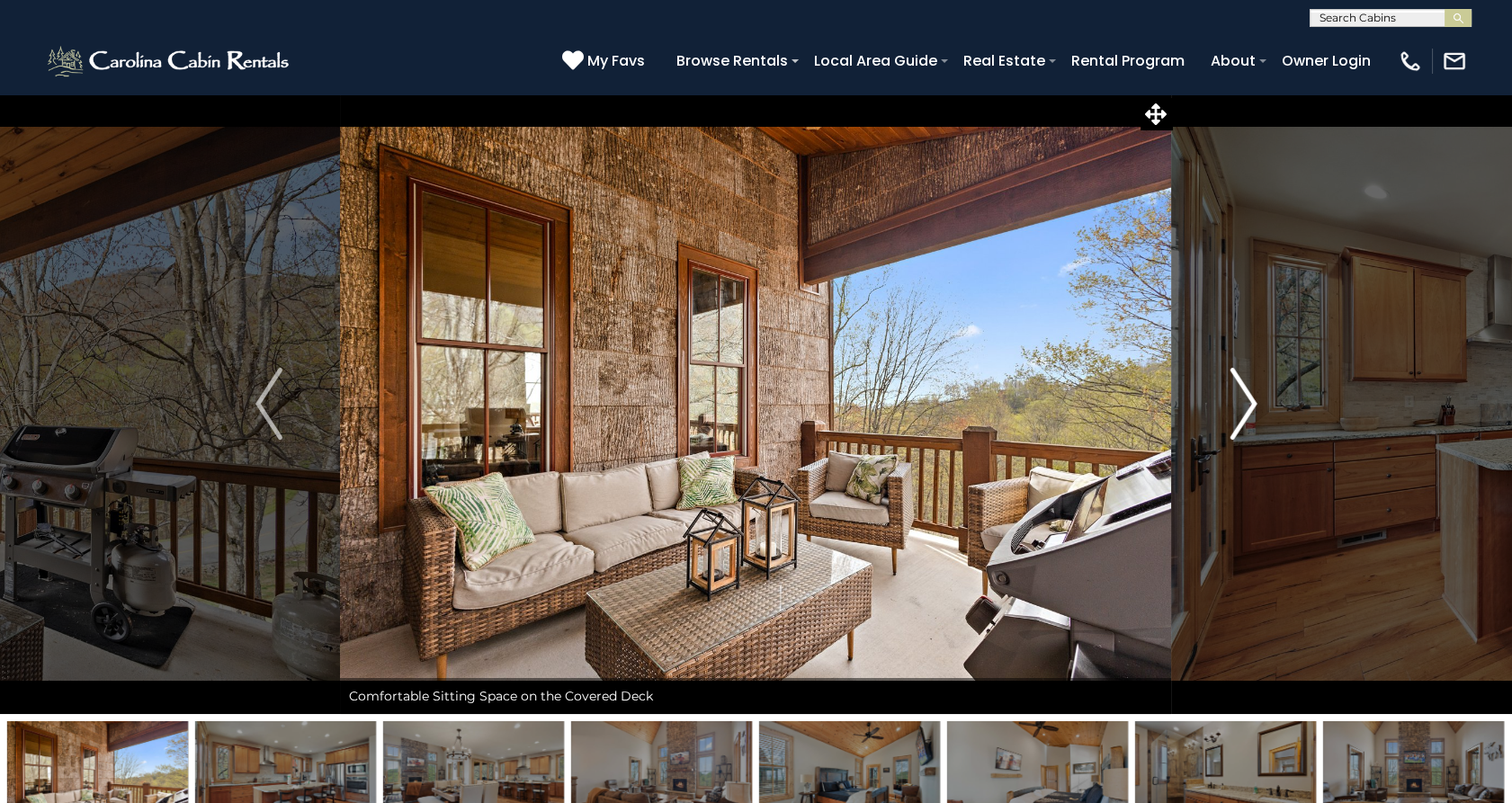
click at [1233, 410] on img "Next" at bounding box center [1243, 403] width 27 height 72
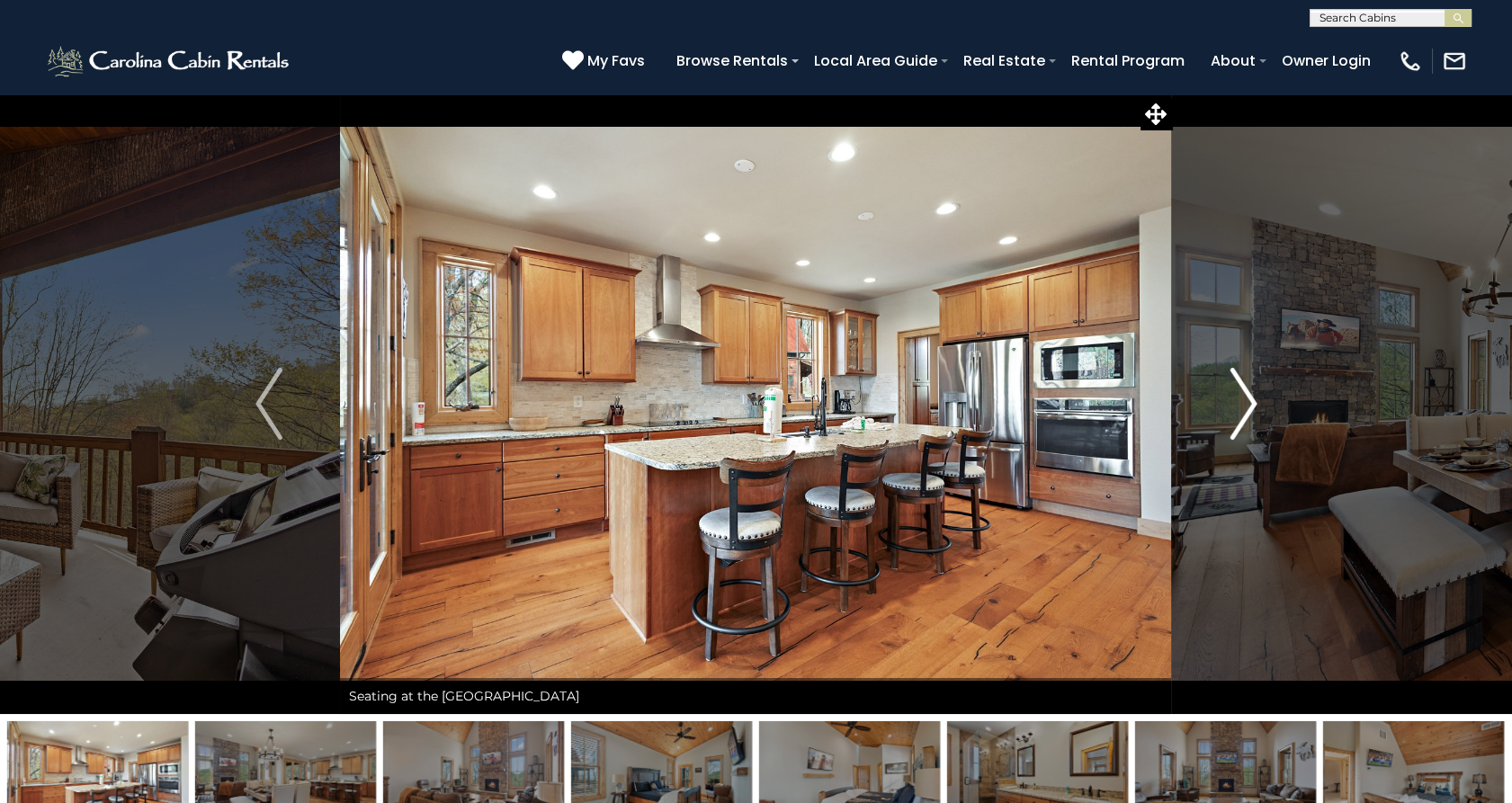
click at [1231, 410] on img "Next" at bounding box center [1243, 403] width 27 height 72
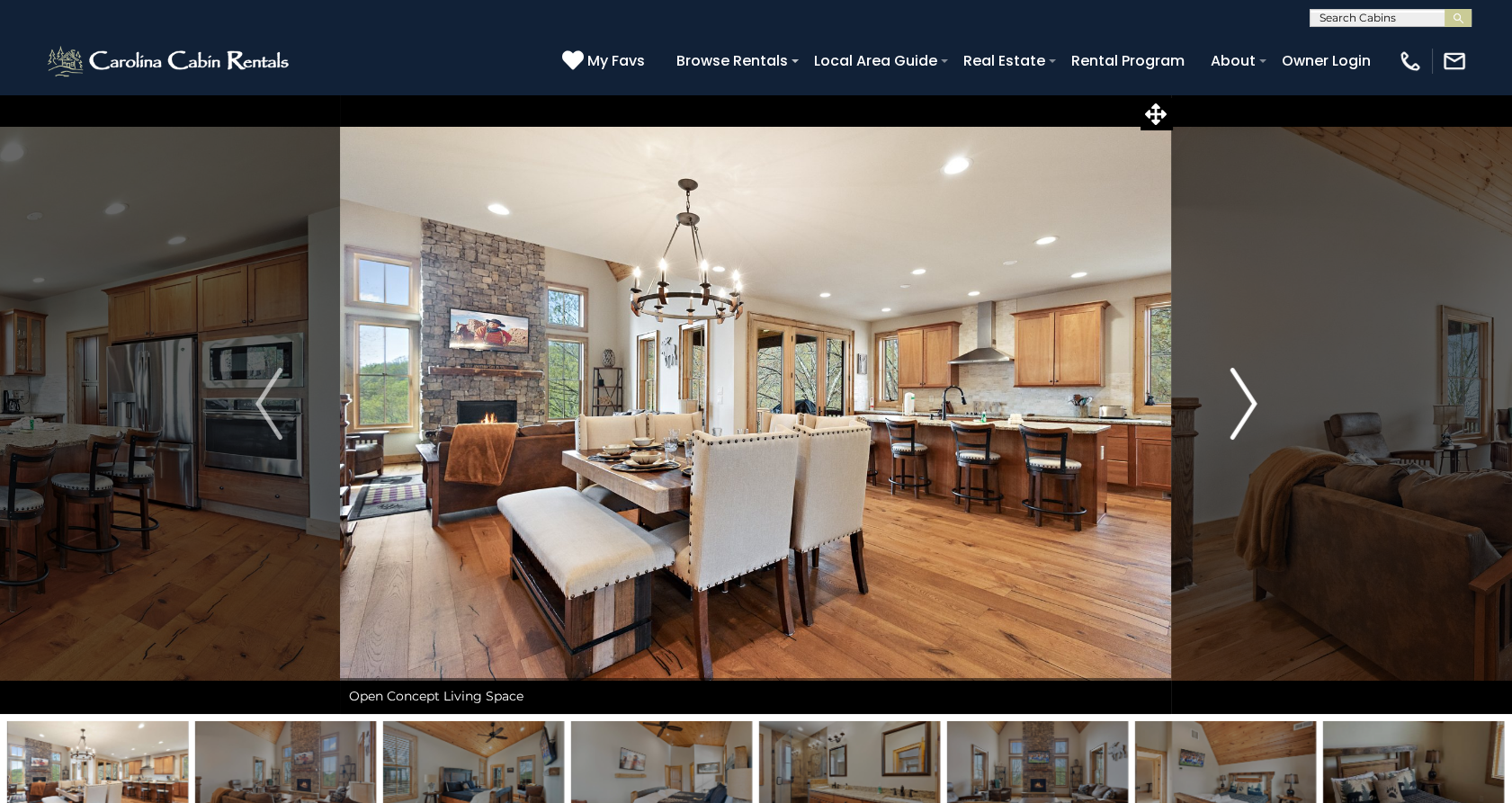
click at [1231, 409] on img "Next" at bounding box center [1243, 403] width 27 height 72
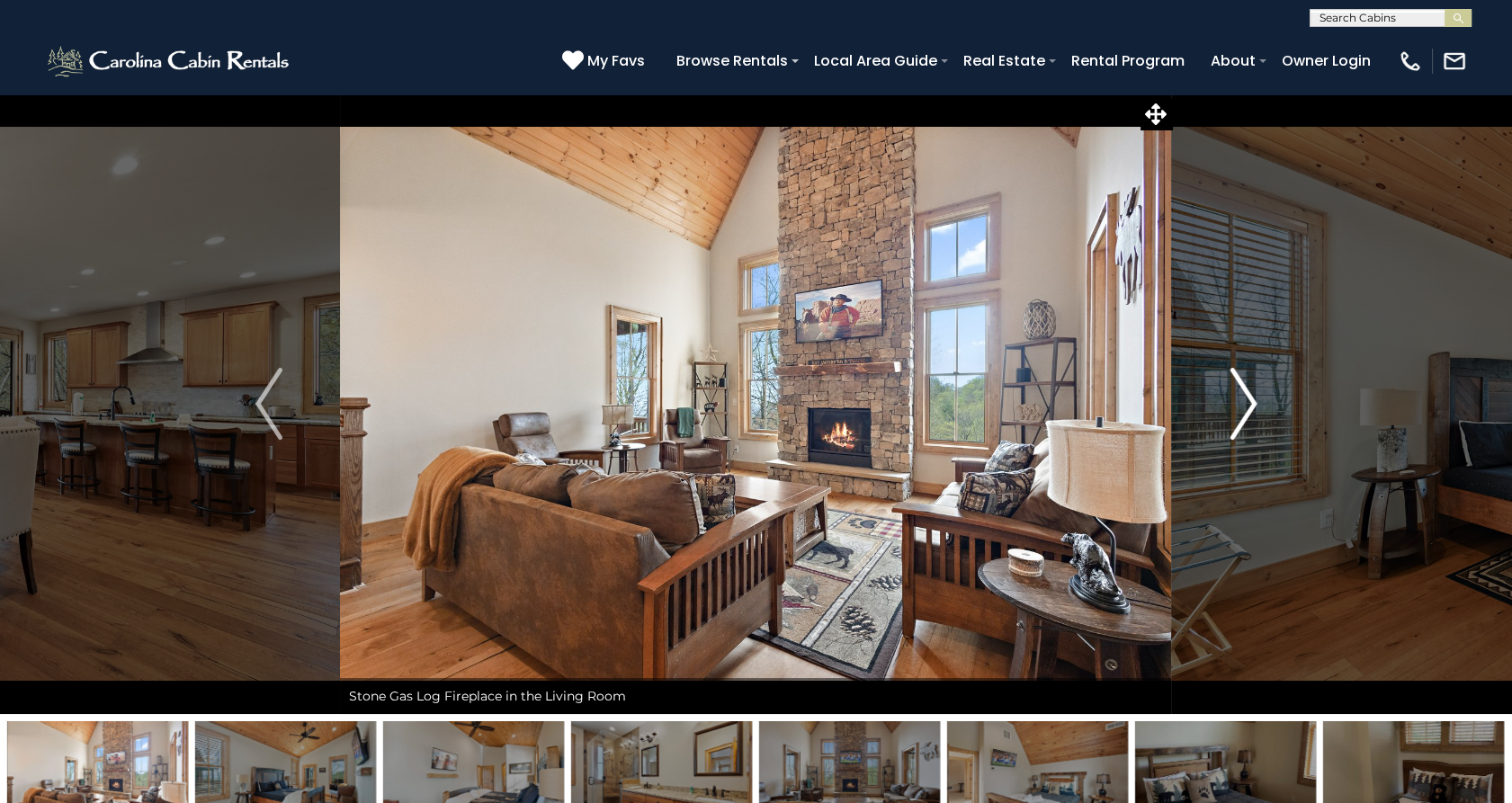
click at [1231, 409] on img "Next" at bounding box center [1243, 403] width 27 height 72
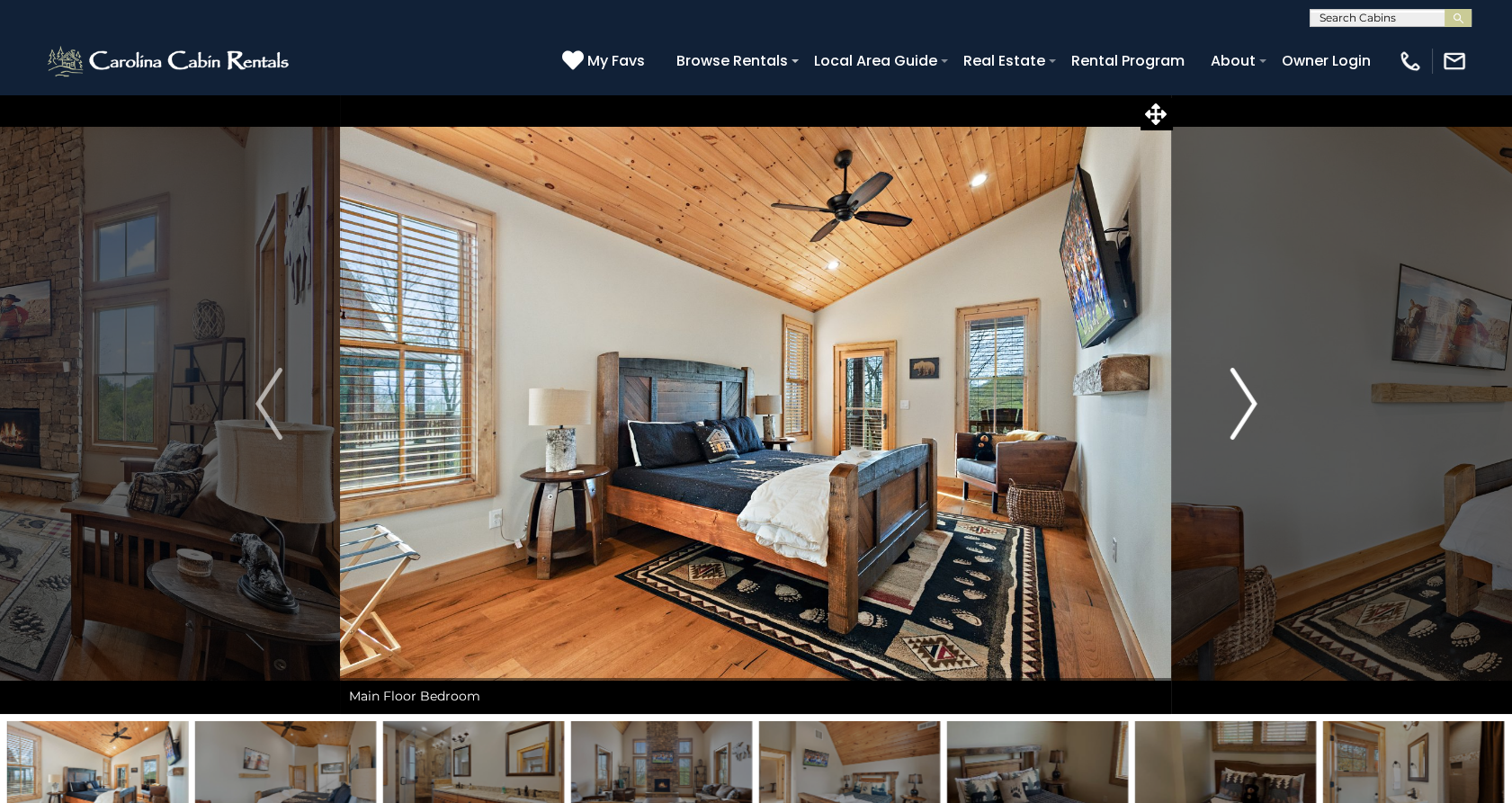
click at [1231, 409] on img "Next" at bounding box center [1243, 403] width 27 height 72
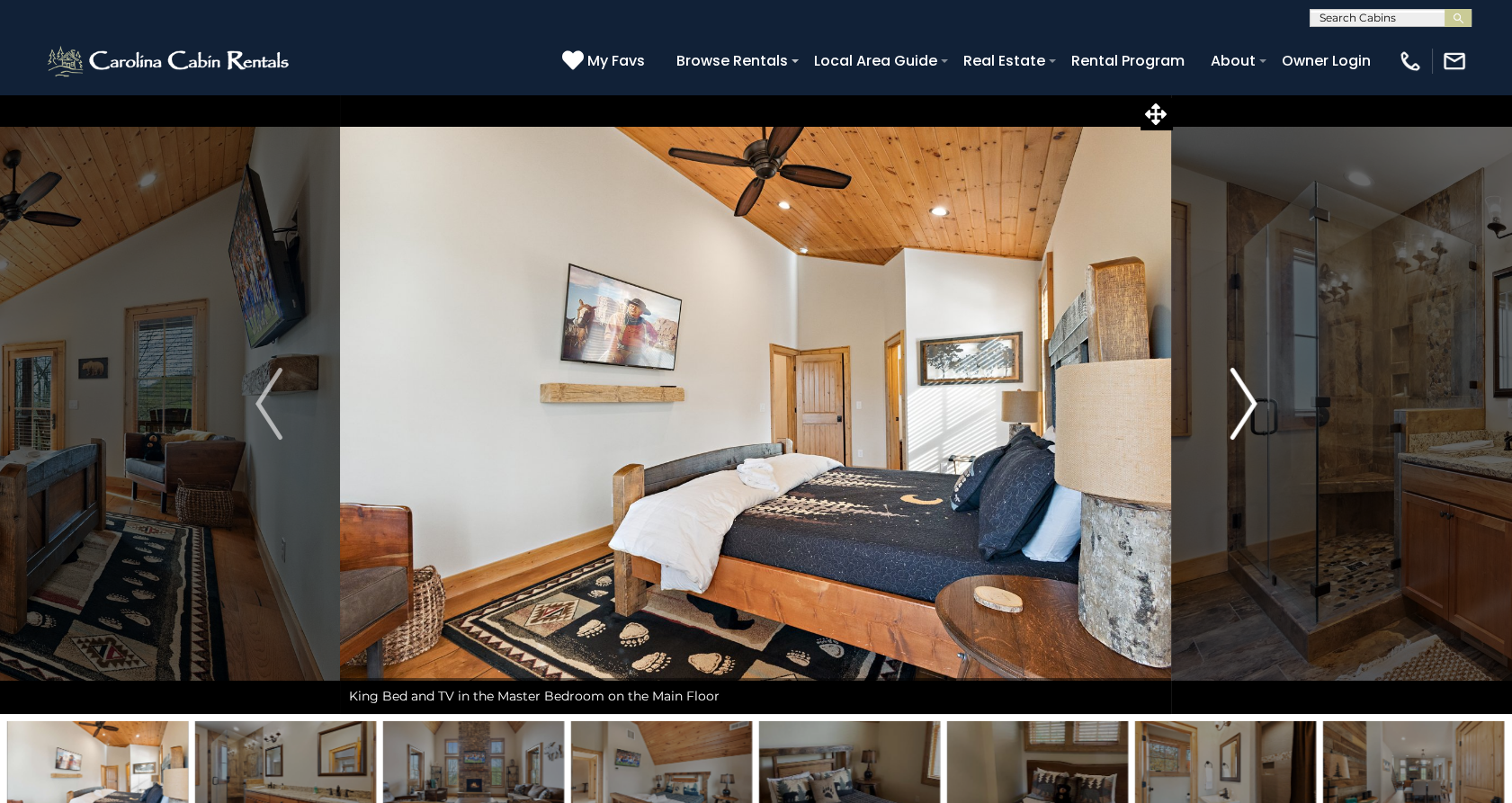
click at [1231, 409] on img "Next" at bounding box center [1243, 403] width 27 height 72
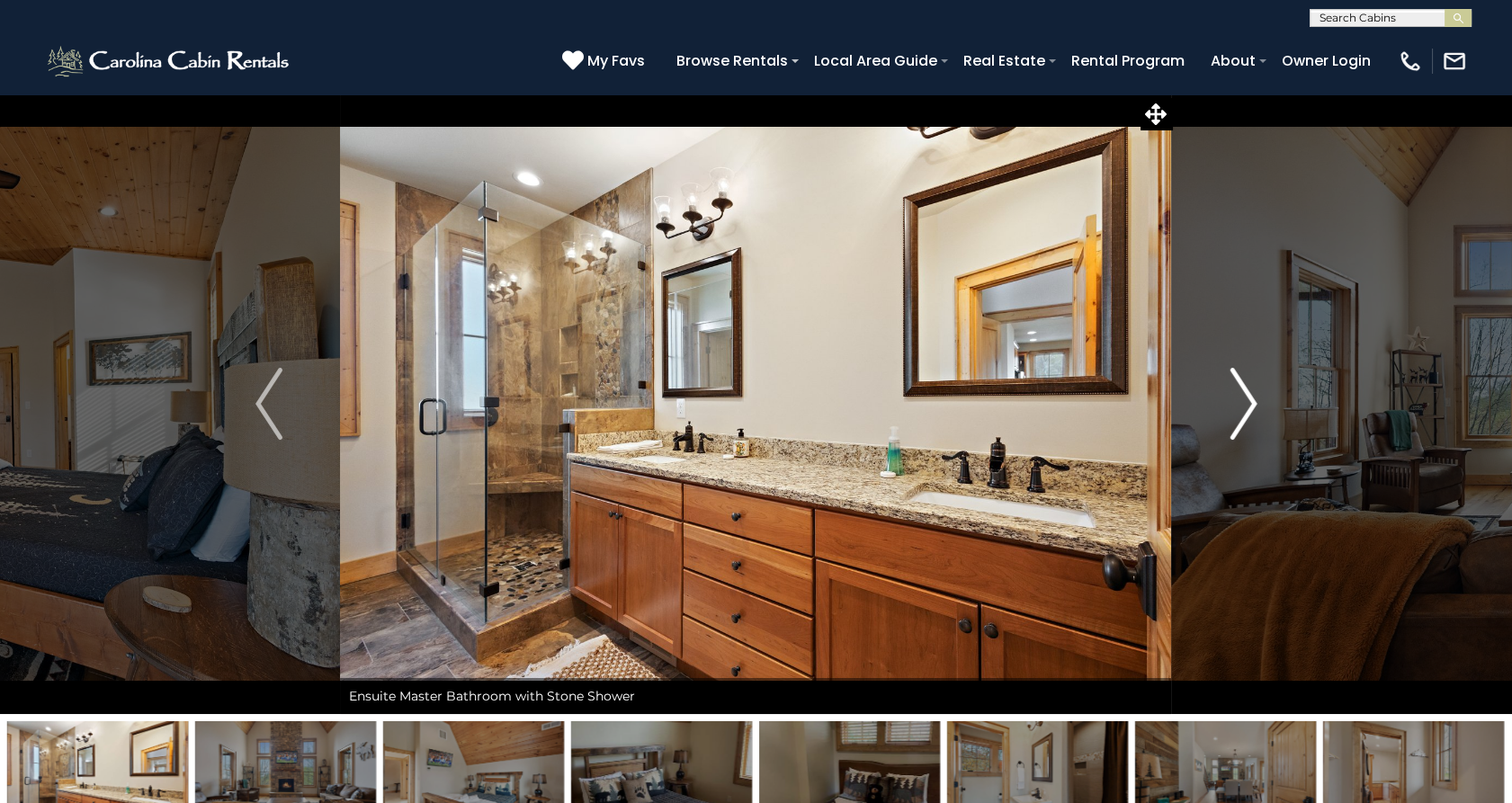
click at [1231, 409] on img "Next" at bounding box center [1243, 403] width 27 height 72
